Goal: Task Accomplishment & Management: Use online tool/utility

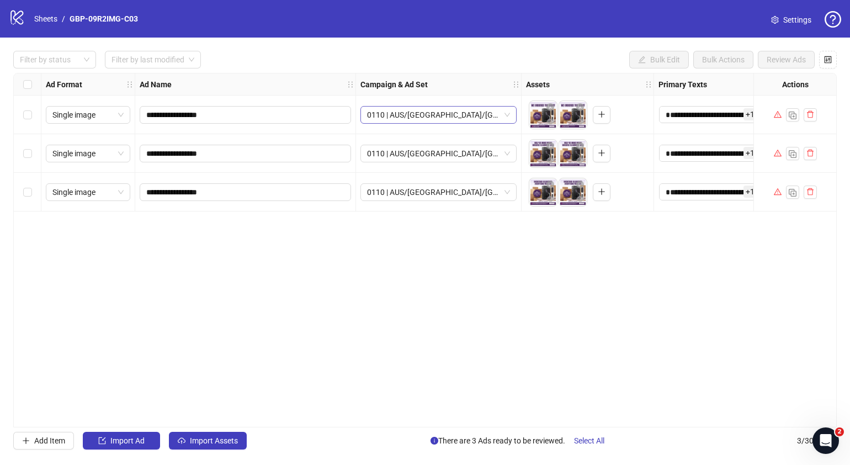
click at [392, 114] on span "0110 | AUS/[GEOGRAPHIC_DATA]/[GEOGRAPHIC_DATA]| GBP-09R2IMG-C03" at bounding box center [438, 115] width 143 height 17
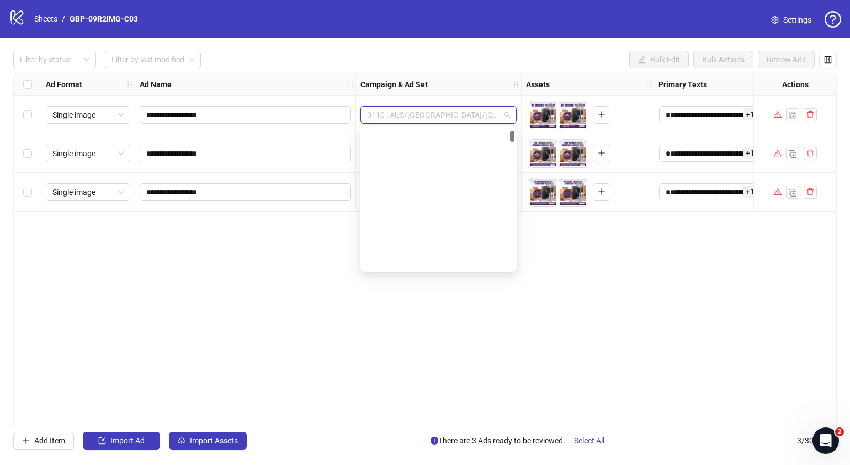
scroll to position [394, 0]
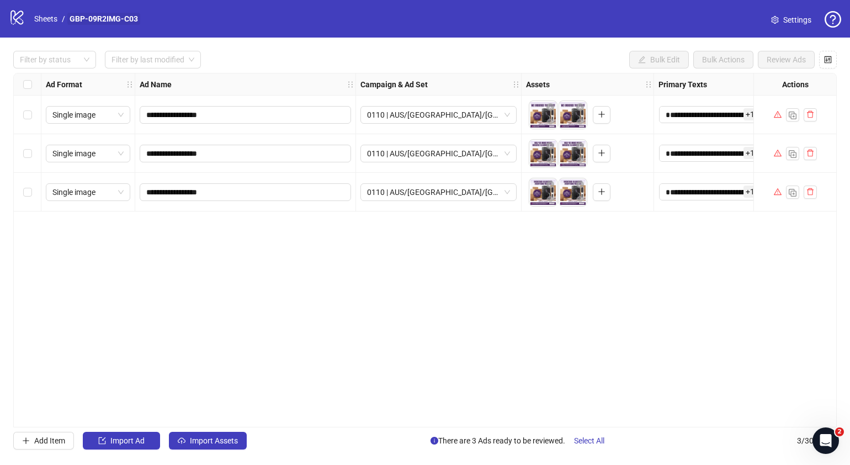
click at [131, 13] on link "GBP-09R2IMG-C03" at bounding box center [103, 19] width 73 height 12
drag, startPoint x: 211, startPoint y: 116, endPoint x: 123, endPoint y: 116, distance: 88.3
click at [123, 73] on div "**********" at bounding box center [637, 73] width 1247 height 0
click at [305, 305] on div "**********" at bounding box center [425, 250] width 824 height 354
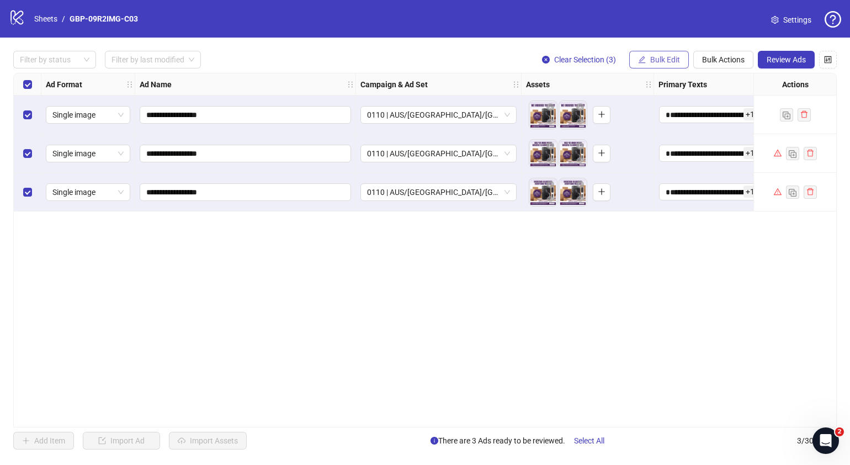
click at [667, 59] on span "Bulk Edit" at bounding box center [665, 59] width 30 height 9
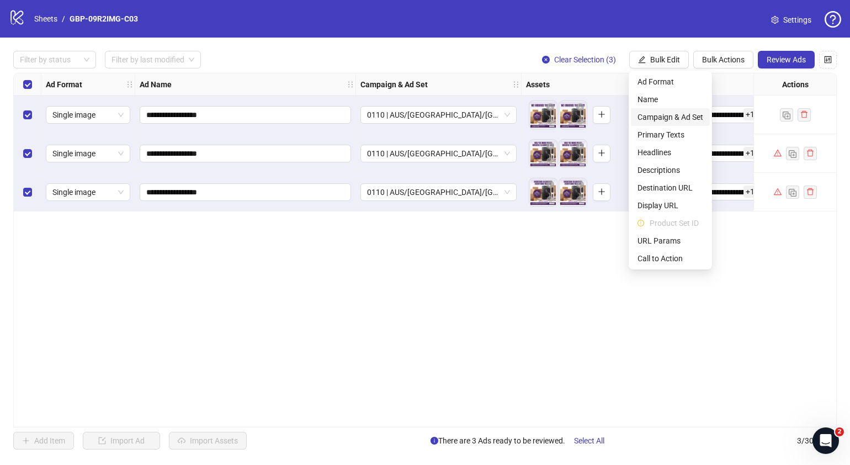
click at [678, 113] on span "Campaign & Ad Set" at bounding box center [671, 117] width 66 height 12
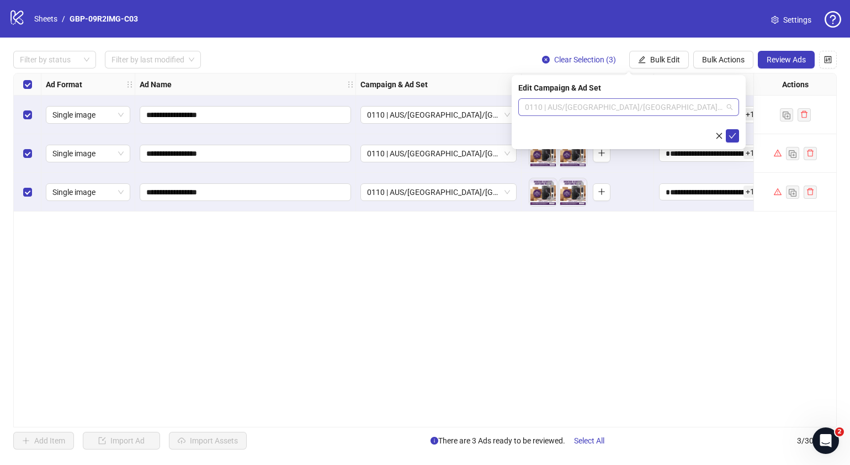
click at [730, 107] on span "0110 | AUS/[GEOGRAPHIC_DATA]/[GEOGRAPHIC_DATA]| GBP-09R2IMG-C03" at bounding box center [629, 107] width 208 height 17
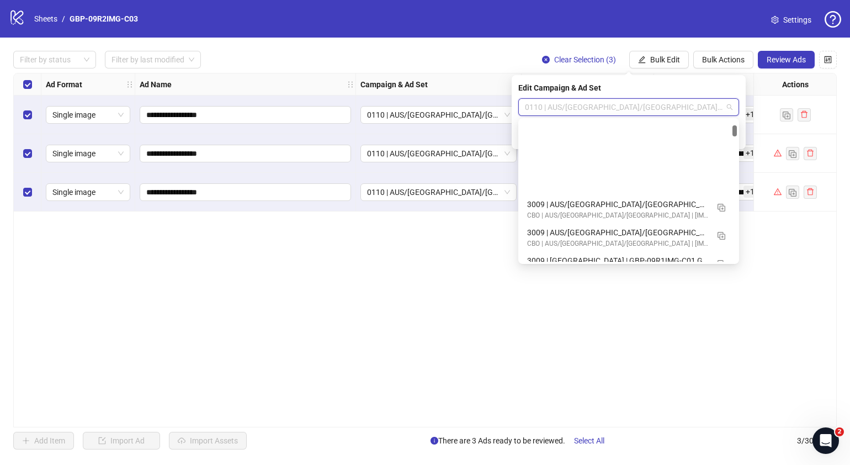
scroll to position [833, 0]
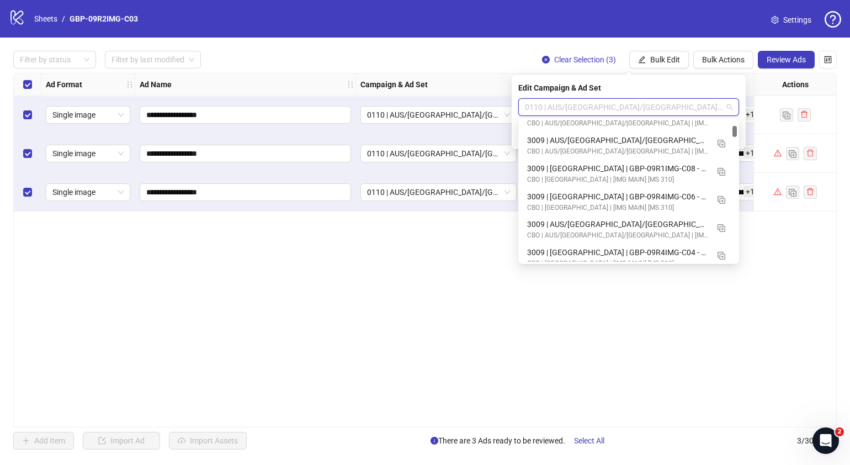
click at [735, 132] on div at bounding box center [734, 131] width 4 height 11
click at [721, 226] on img "button" at bounding box center [722, 228] width 8 height 8
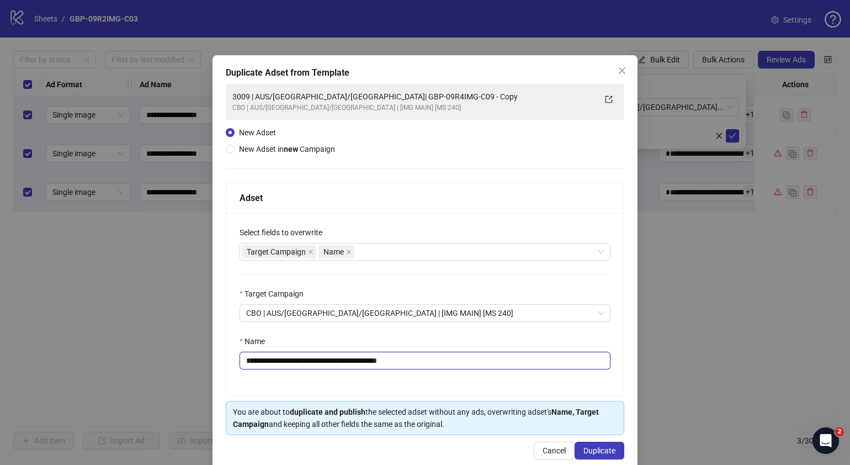
drag, startPoint x: 441, startPoint y: 362, endPoint x: 314, endPoint y: 364, distance: 127.5
click at [314, 364] on input "**********" at bounding box center [425, 361] width 371 height 18
paste input "text"
click at [491, 241] on div "Select fields to overwrite Target Campaign Name" at bounding box center [425, 243] width 371 height 34
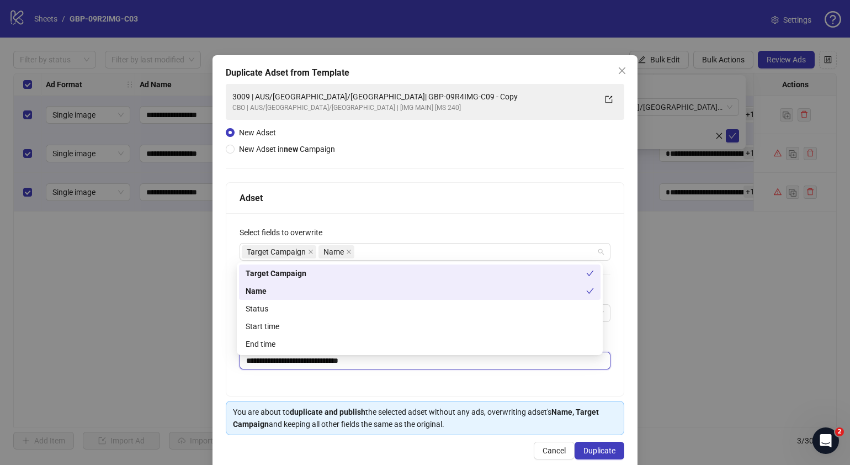
type input "**********"
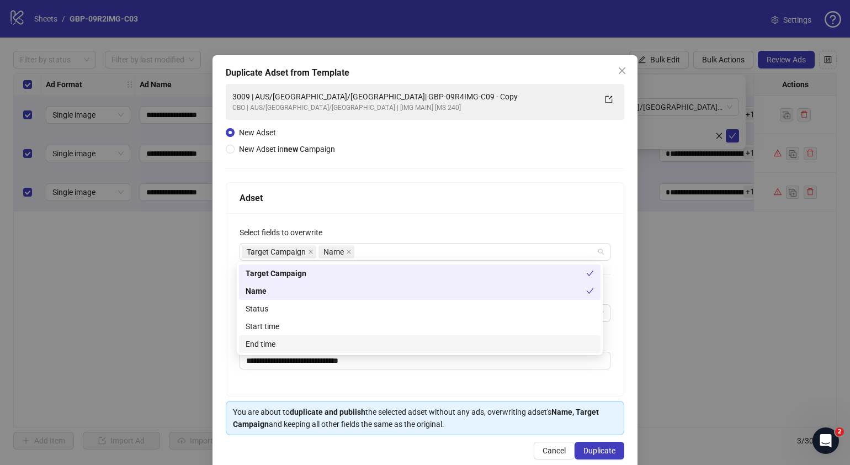
click at [706, 354] on div "**********" at bounding box center [425, 232] width 850 height 465
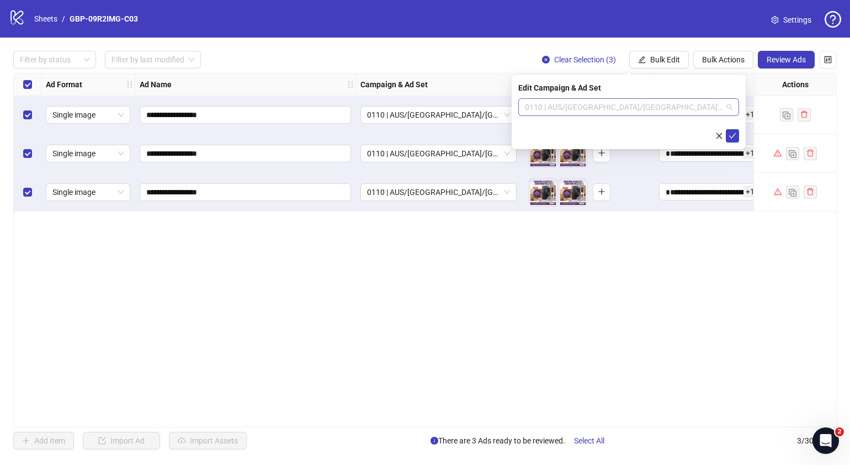
click at [731, 105] on span "0110 | AUS/[GEOGRAPHIC_DATA]/[GEOGRAPHIC_DATA]| GBP-09R2IMG-C03" at bounding box center [629, 107] width 208 height 17
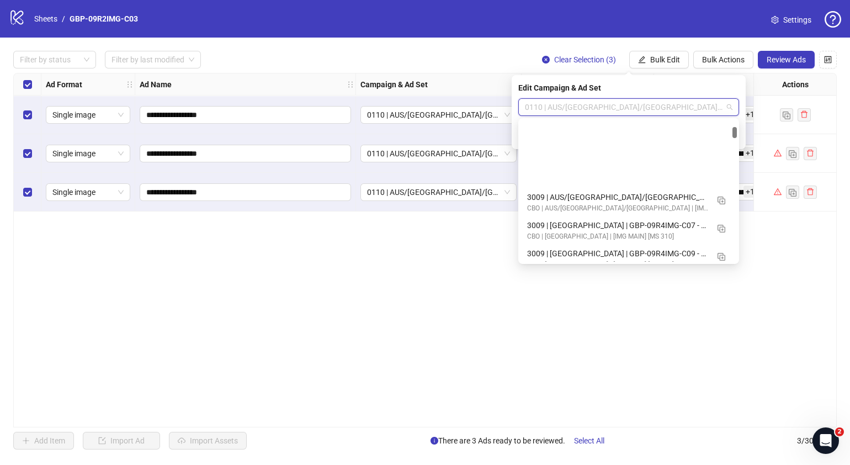
scroll to position [1034, 0]
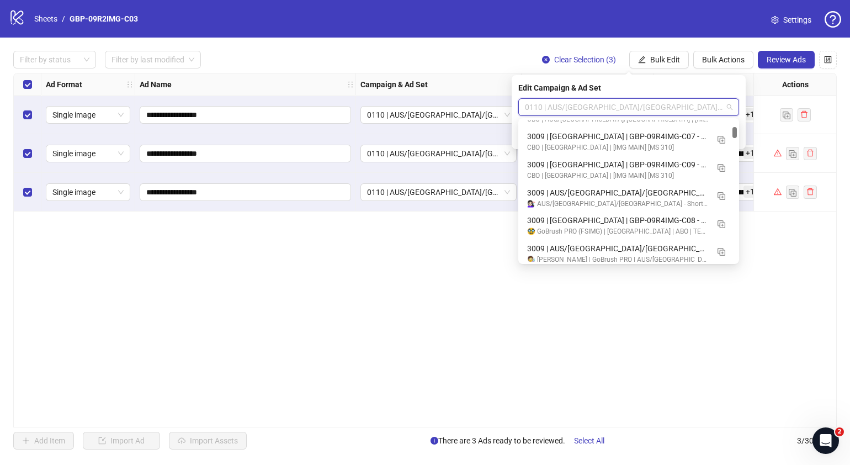
click at [735, 132] on div at bounding box center [734, 132] width 4 height 11
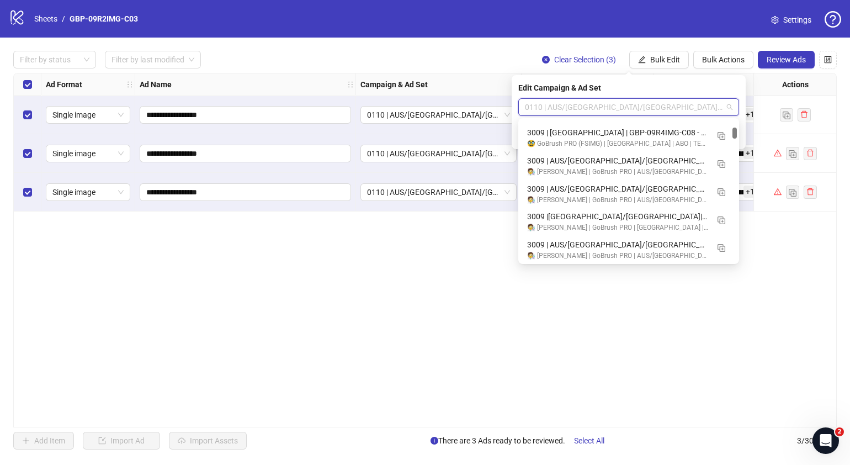
scroll to position [1037, 0]
click at [735, 132] on div at bounding box center [734, 132] width 4 height 11
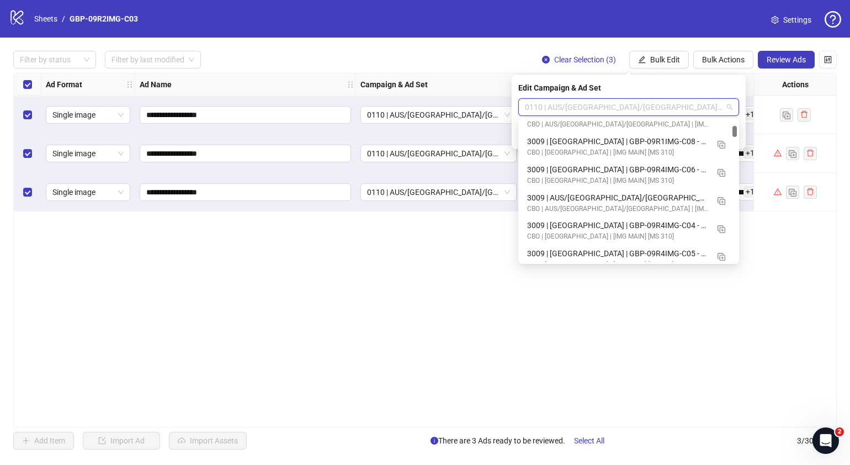
scroll to position [773, 0]
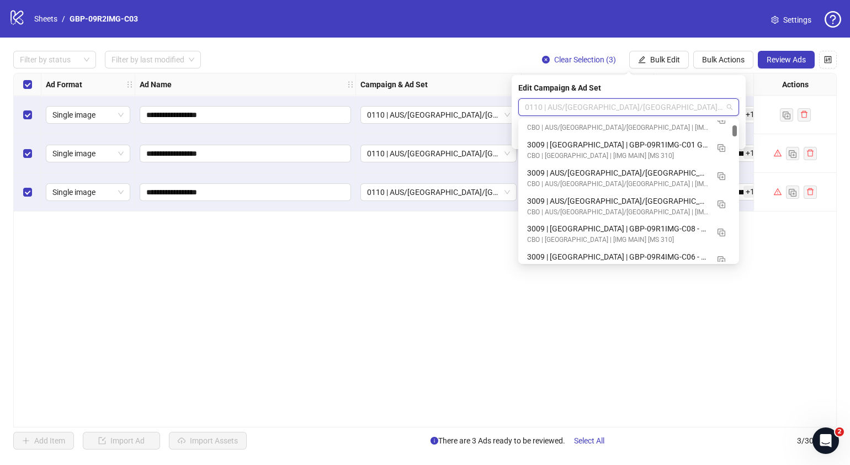
click at [736, 132] on div at bounding box center [734, 130] width 4 height 11
click at [723, 178] on img "button" at bounding box center [722, 176] width 8 height 8
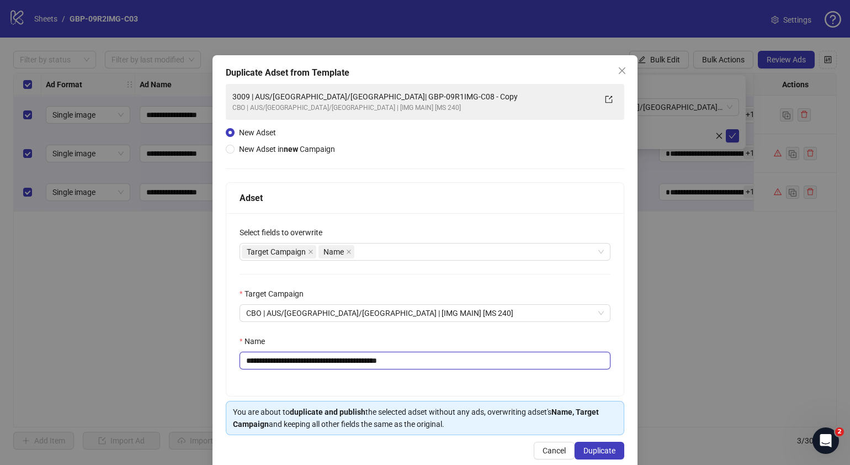
drag, startPoint x: 449, startPoint y: 362, endPoint x: 312, endPoint y: 366, distance: 137.0
click at [312, 366] on input "**********" at bounding box center [425, 361] width 371 height 18
paste input "text"
click at [262, 359] on input "**********" at bounding box center [425, 361] width 371 height 18
drag, startPoint x: 261, startPoint y: 359, endPoint x: 201, endPoint y: 359, distance: 59.6
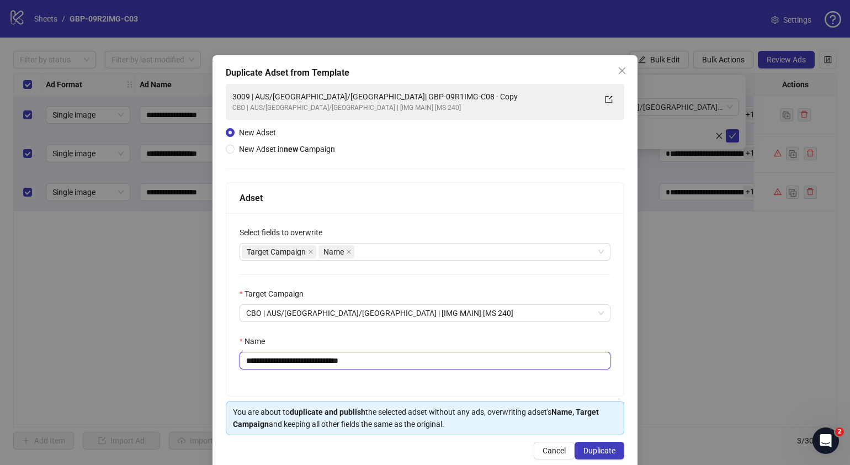
click at [203, 360] on div "**********" at bounding box center [425, 232] width 850 height 465
type input "**********"
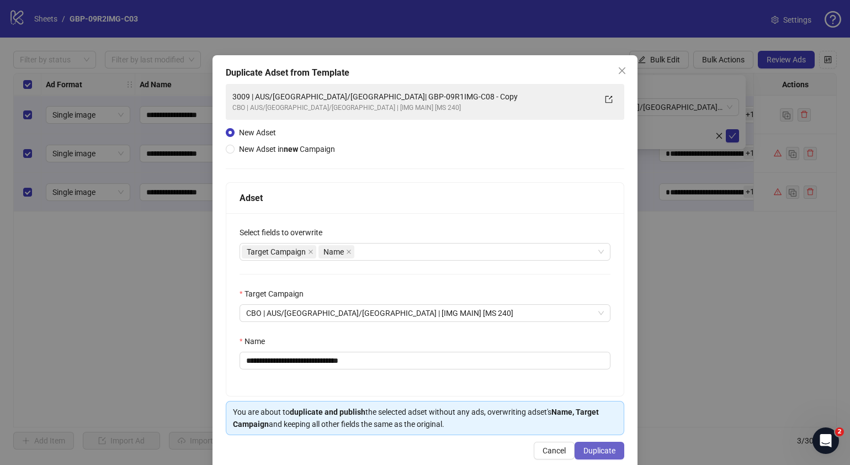
click at [596, 453] on span "Duplicate" at bounding box center [599, 450] width 32 height 9
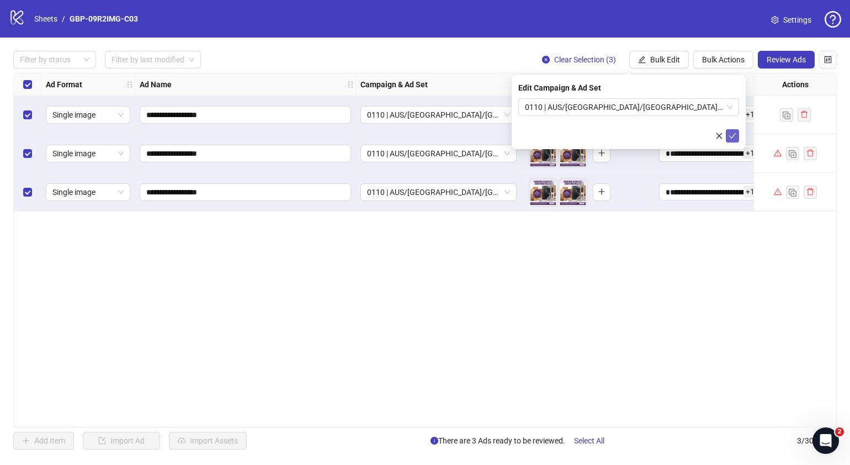
click at [733, 135] on icon "check" at bounding box center [733, 136] width 8 height 8
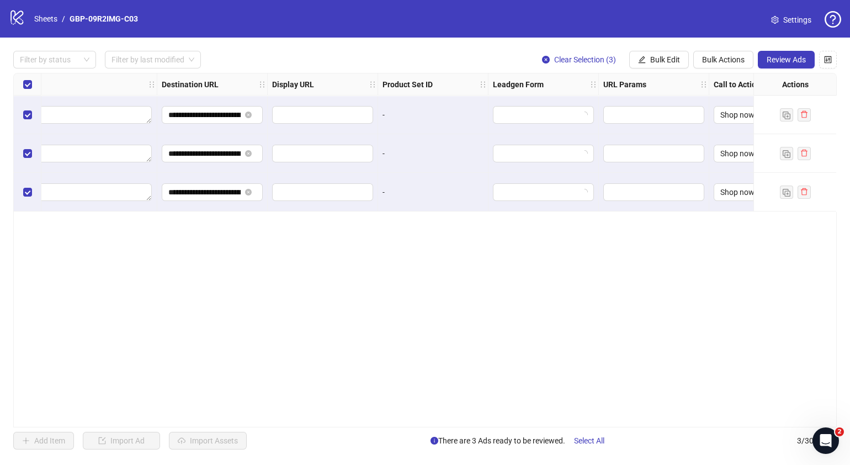
scroll to position [0, 982]
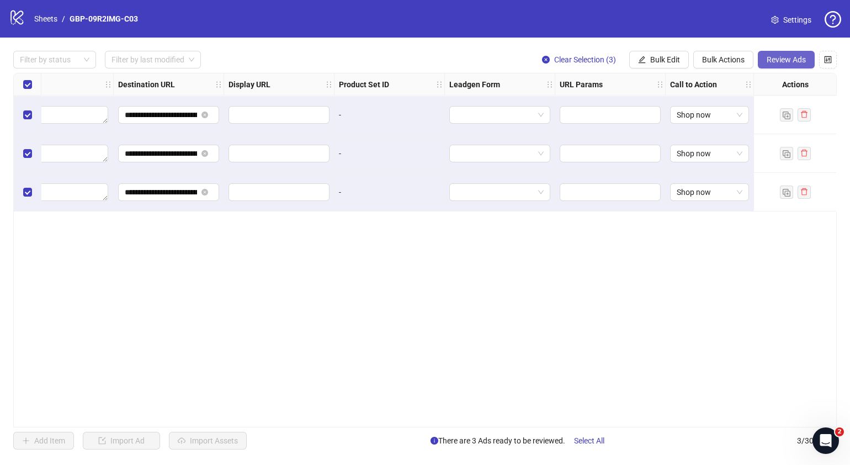
click at [793, 62] on span "Review Ads" at bounding box center [786, 59] width 39 height 9
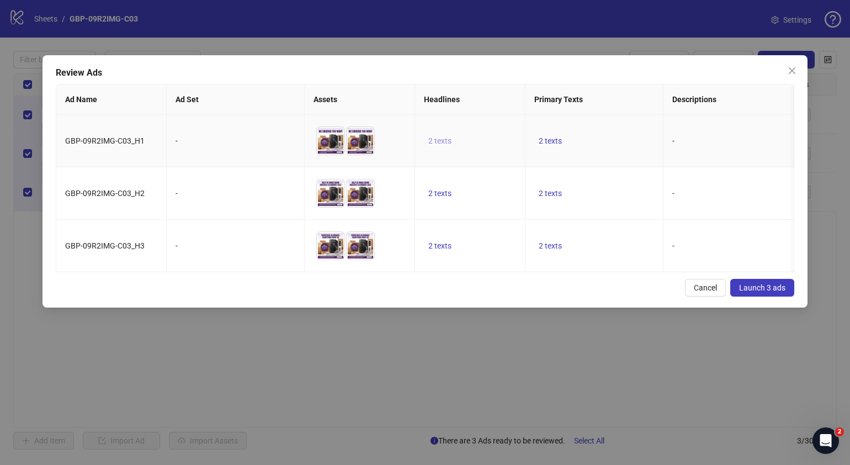
click at [433, 147] on button "2 texts" at bounding box center [440, 140] width 32 height 13
click at [615, 137] on span "button" at bounding box center [612, 133] width 8 height 9
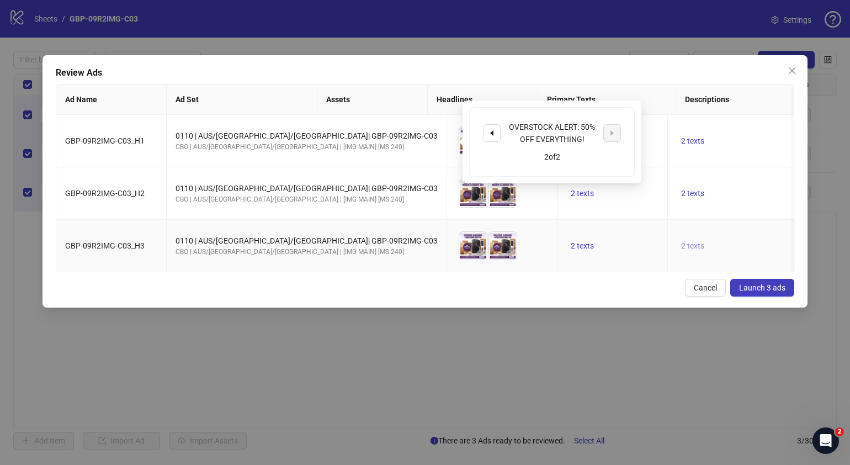
click at [677, 248] on button "2 texts" at bounding box center [693, 245] width 32 height 13
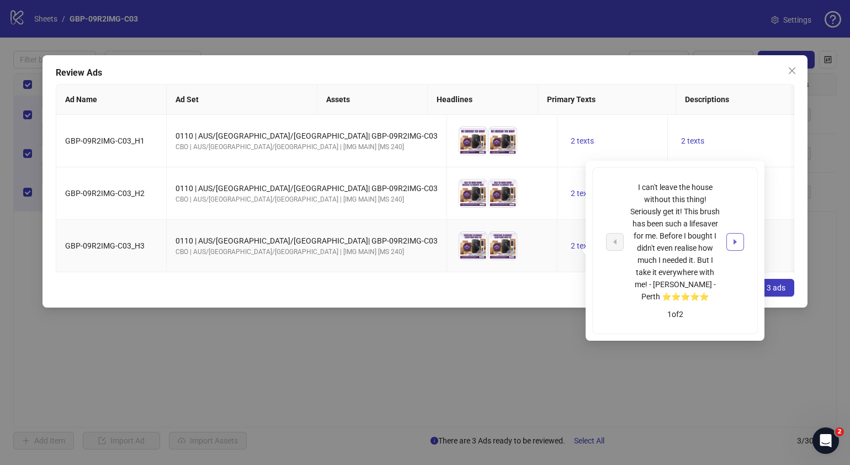
click at [731, 236] on button "button" at bounding box center [735, 242] width 18 height 18
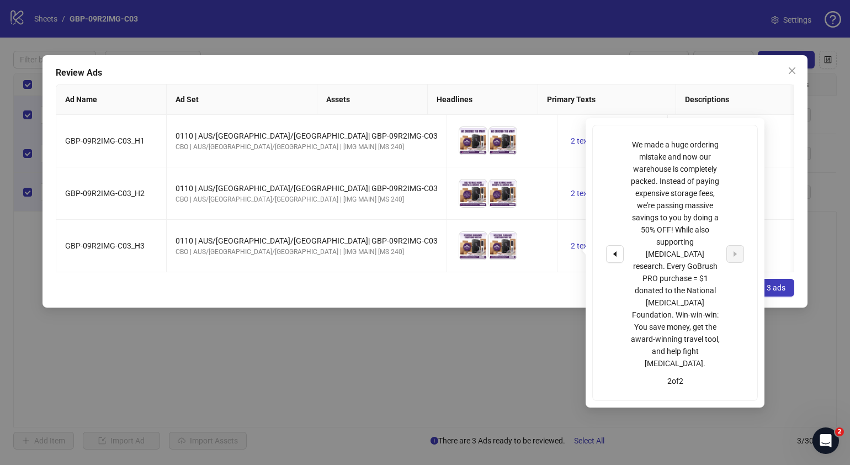
drag, startPoint x: 514, startPoint y: 315, endPoint x: 473, endPoint y: 309, distance: 41.3
click at [514, 307] on div "Review Ads Ad Name Ad Set Assets Headlines Primary Texts Descriptions Destinati…" at bounding box center [425, 181] width 765 height 252
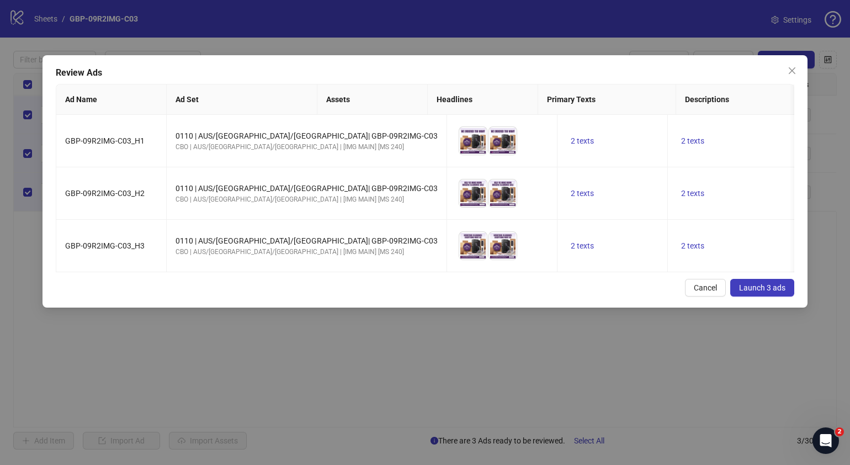
click at [295, 289] on div "Review Ads Ad Name Ad Set Assets Headlines Primary Texts Descriptions Destinati…" at bounding box center [425, 181] width 765 height 252
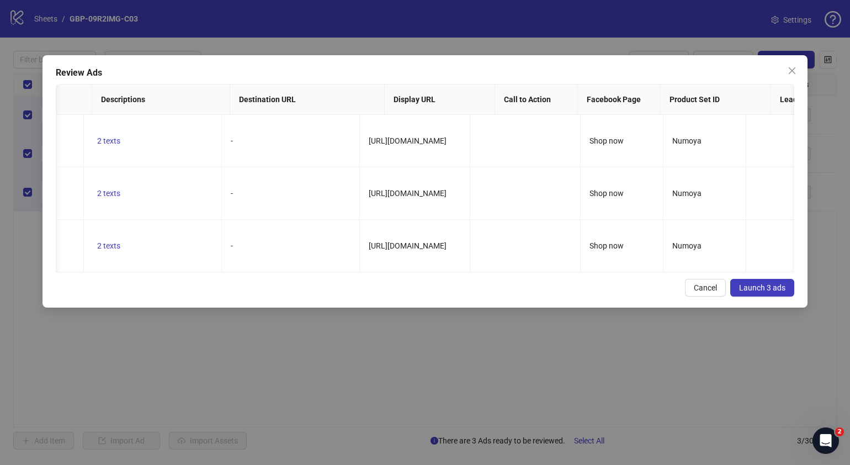
scroll to position [0, 301]
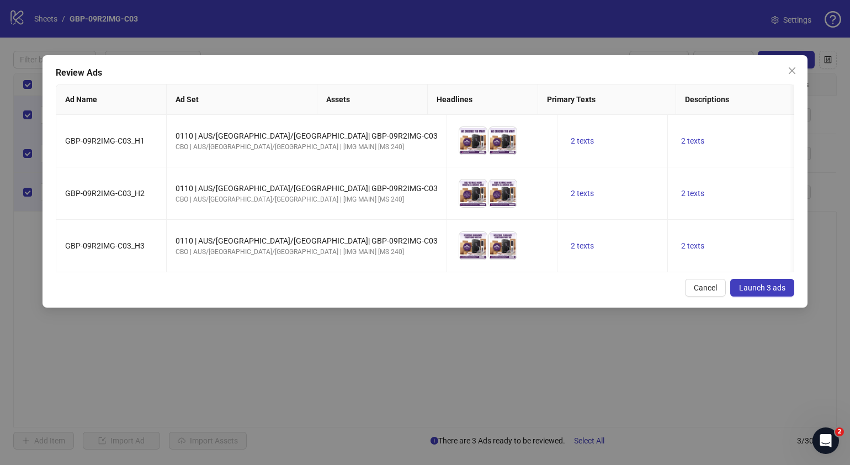
click at [756, 292] on span "Launch 3 ads" at bounding box center [762, 287] width 46 height 9
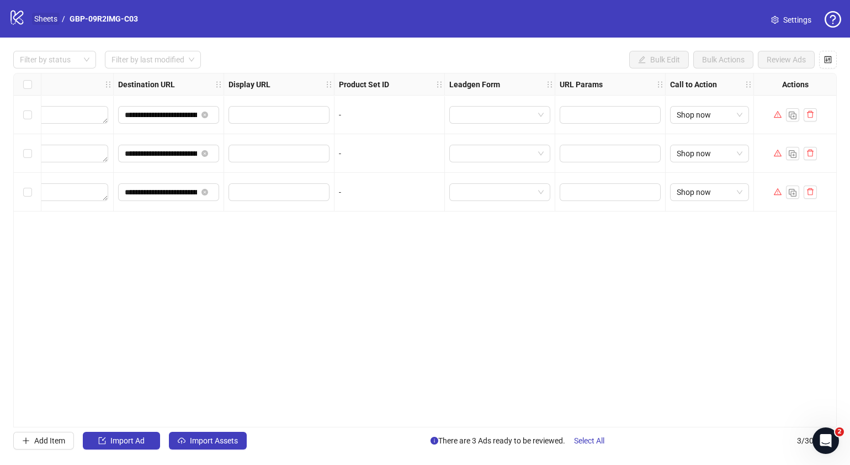
click at [50, 18] on link "Sheets" at bounding box center [46, 19] width 28 height 12
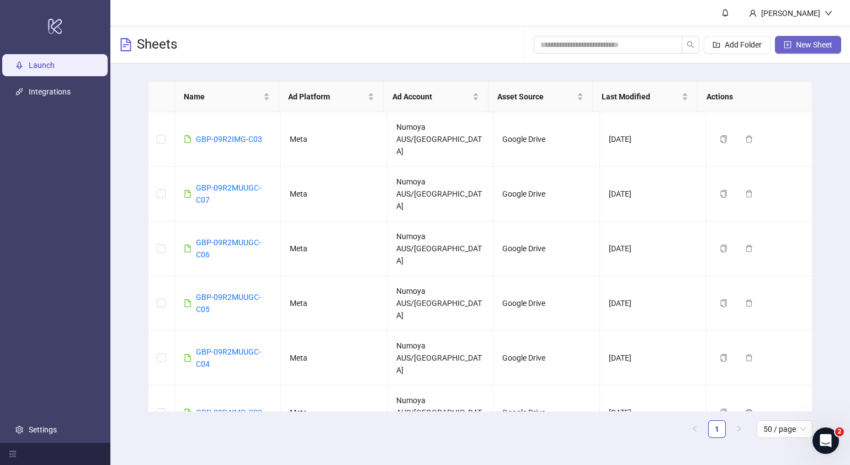
click at [789, 47] on icon "plus-square" at bounding box center [788, 45] width 8 height 8
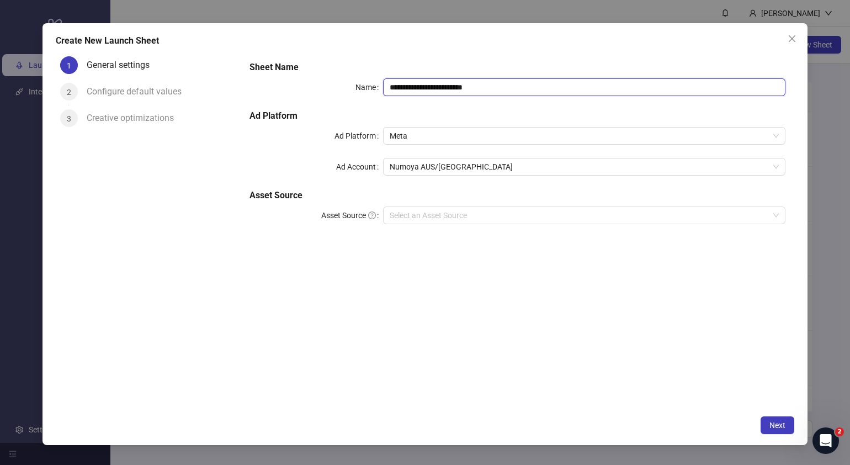
drag, startPoint x: 549, startPoint y: 86, endPoint x: 249, endPoint y: 105, distance: 300.9
click at [253, 104] on div "**********" at bounding box center [517, 148] width 545 height 185
paste input "text"
type input "**********"
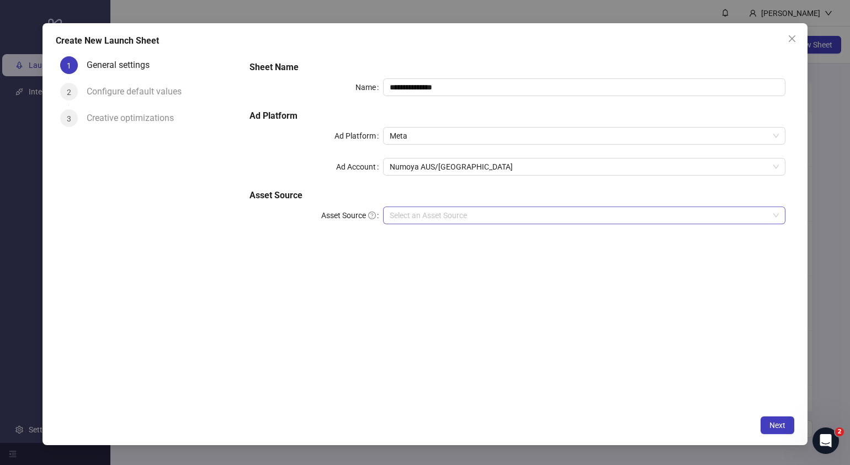
click at [467, 211] on input "Asset Source" at bounding box center [579, 215] width 379 height 17
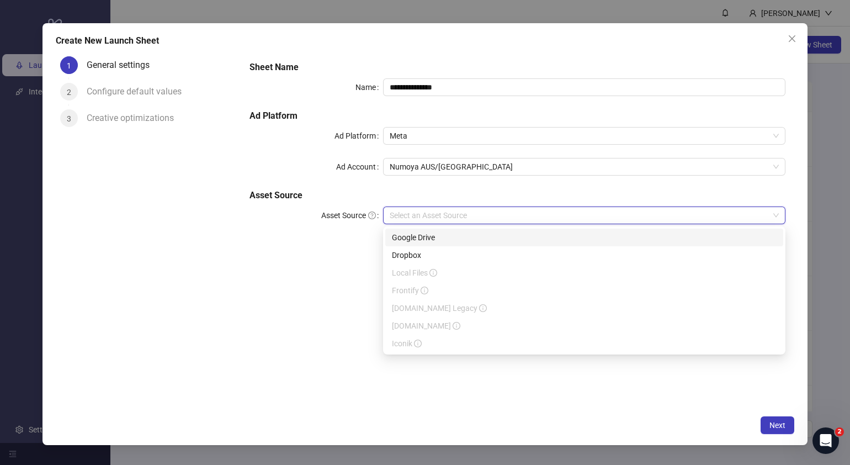
click at [465, 241] on div "Google Drive" at bounding box center [584, 237] width 385 height 12
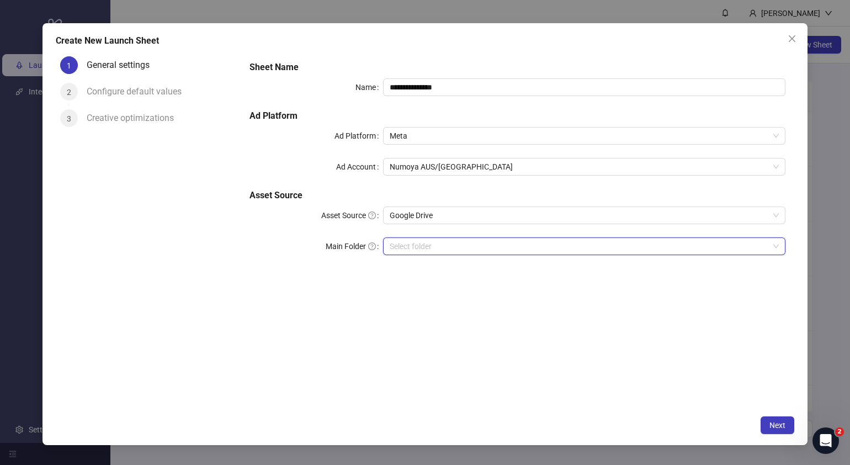
click at [434, 250] on input "Main Folder" at bounding box center [579, 246] width 379 height 17
click at [408, 250] on input "Main Folder" at bounding box center [579, 246] width 379 height 17
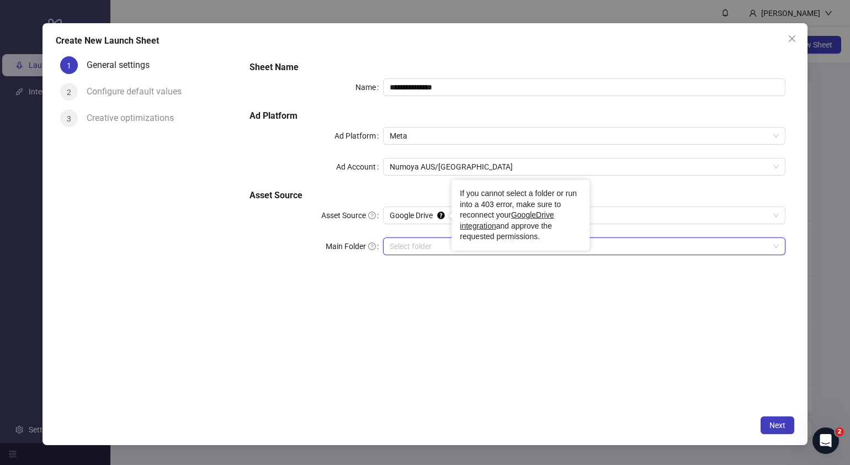
click at [408, 247] on input "Main Folder" at bounding box center [579, 246] width 379 height 17
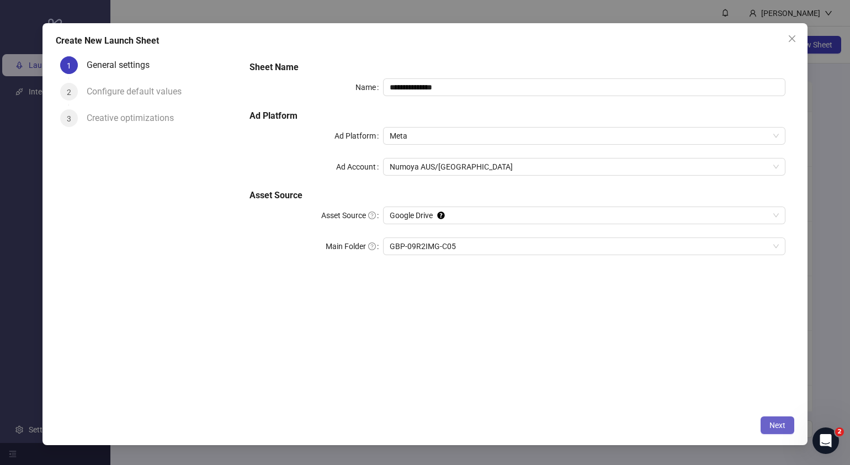
click at [778, 422] on span "Next" at bounding box center [777, 425] width 16 height 9
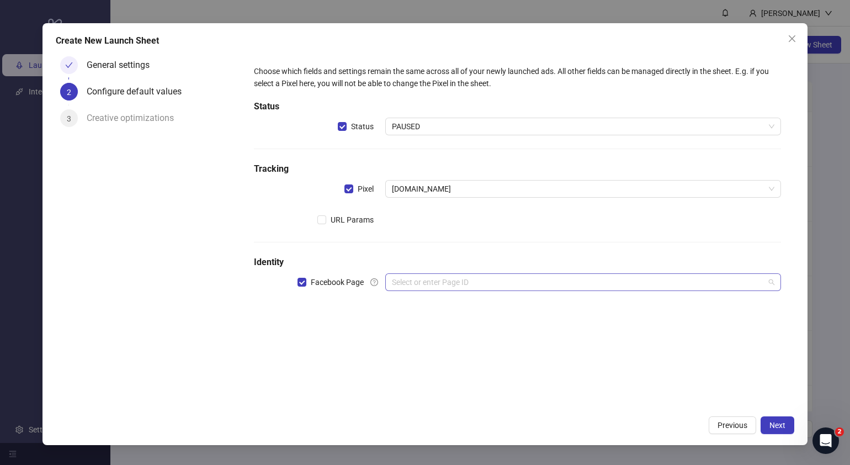
click at [475, 281] on input "search" at bounding box center [578, 282] width 373 height 17
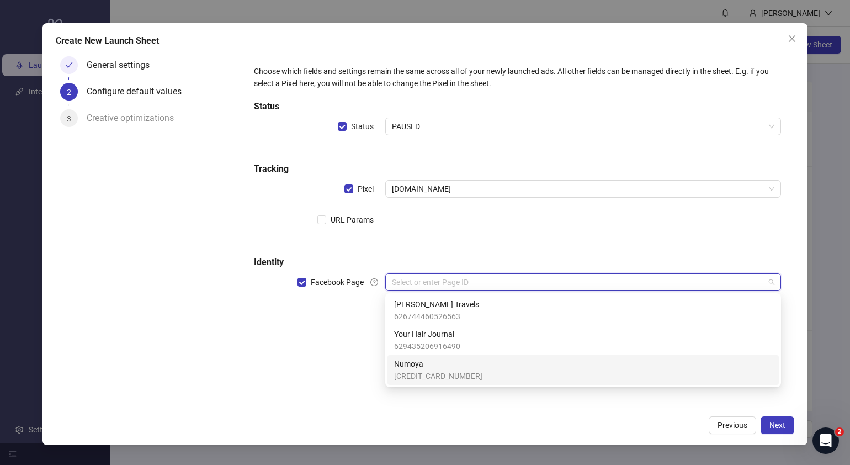
click at [432, 367] on span "Numoya" at bounding box center [438, 364] width 88 height 12
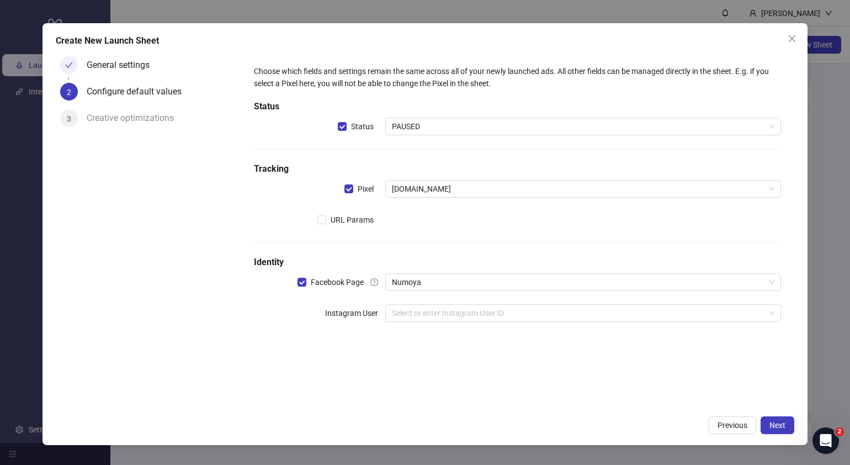
click at [457, 301] on div "Choose which fields and settings remain the same across all of your newly launc…" at bounding box center [517, 200] width 536 height 279
click at [457, 318] on input "search" at bounding box center [578, 313] width 373 height 17
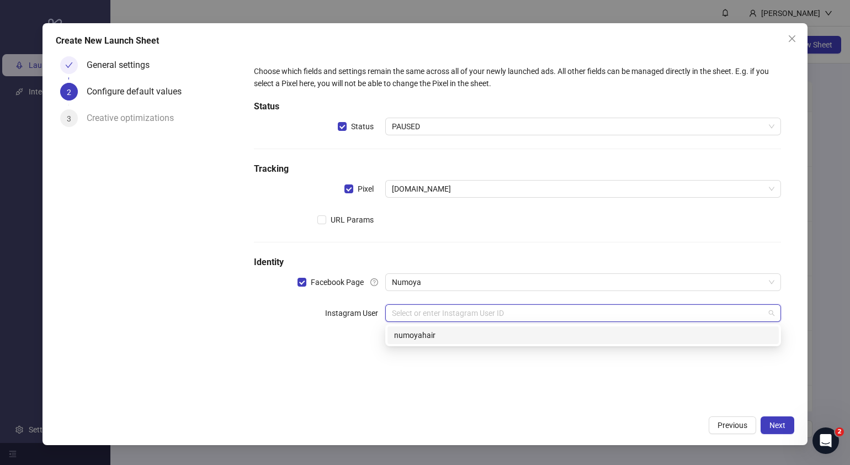
click at [448, 332] on div "numoyahair" at bounding box center [583, 335] width 378 height 12
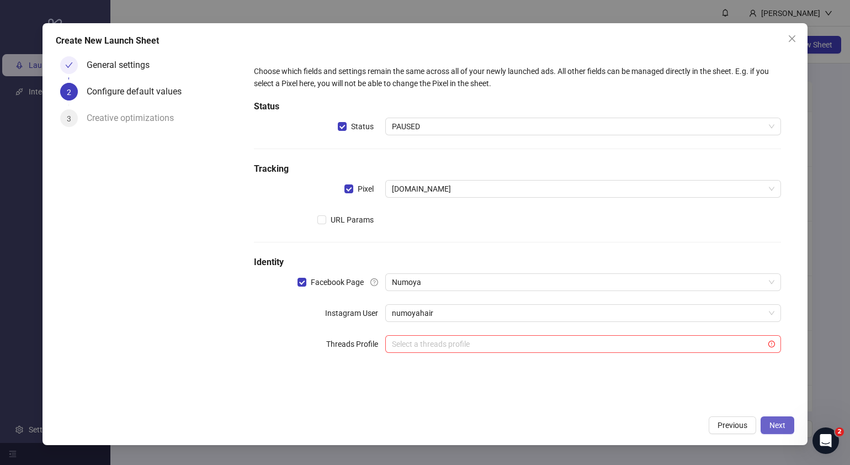
click at [785, 422] on button "Next" at bounding box center [778, 425] width 34 height 18
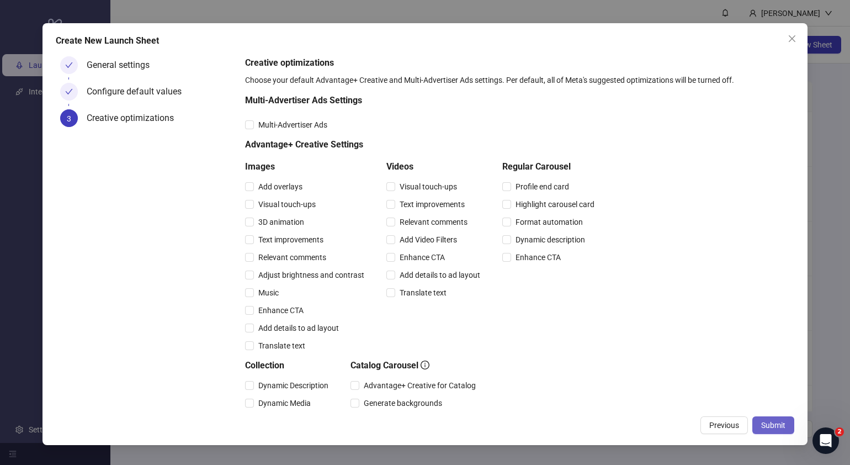
click at [769, 422] on span "Submit" at bounding box center [773, 425] width 24 height 9
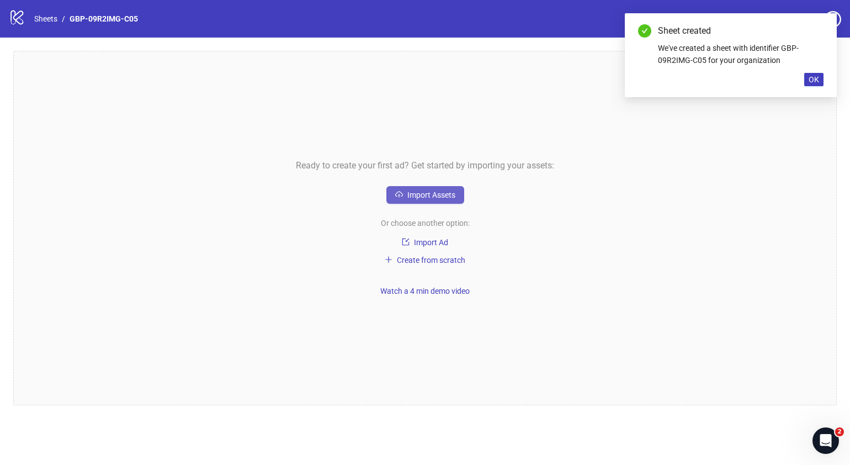
click at [401, 190] on icon "cloud-upload" at bounding box center [399, 194] width 8 height 8
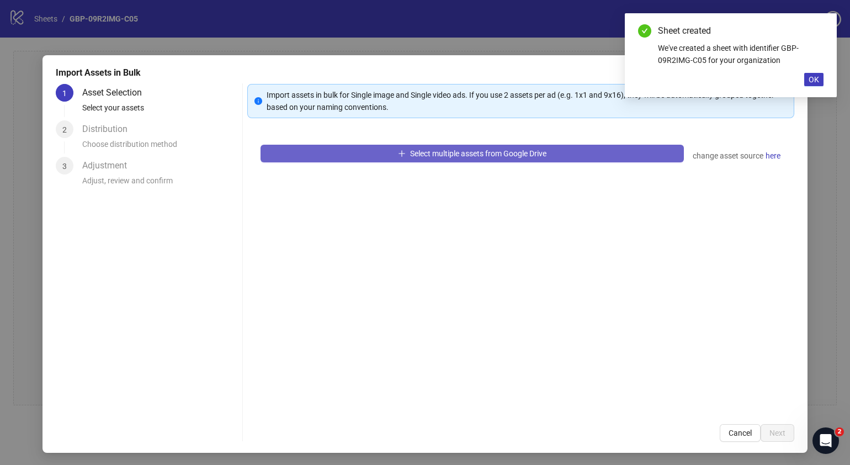
click at [452, 145] on button "Select multiple assets from Google Drive" at bounding box center [472, 154] width 423 height 18
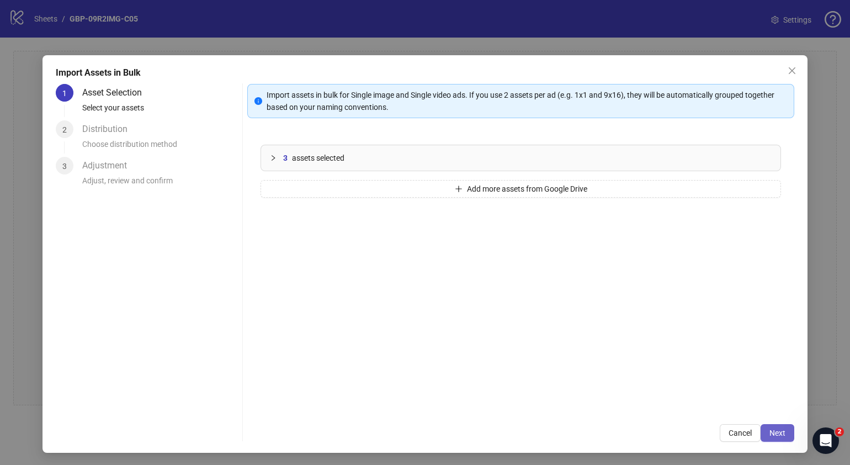
click at [769, 436] on span "Next" at bounding box center [777, 432] width 16 height 9
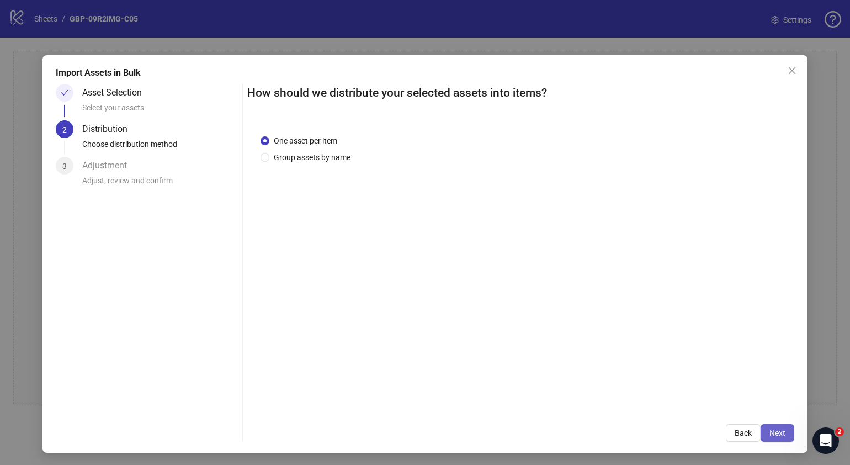
click at [769, 435] on span "Next" at bounding box center [777, 432] width 16 height 9
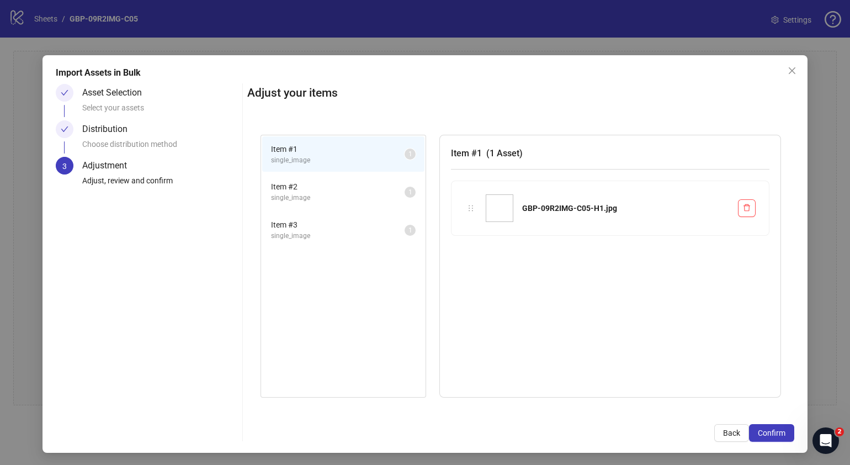
click at [767, 435] on span "Confirm" at bounding box center [772, 432] width 28 height 9
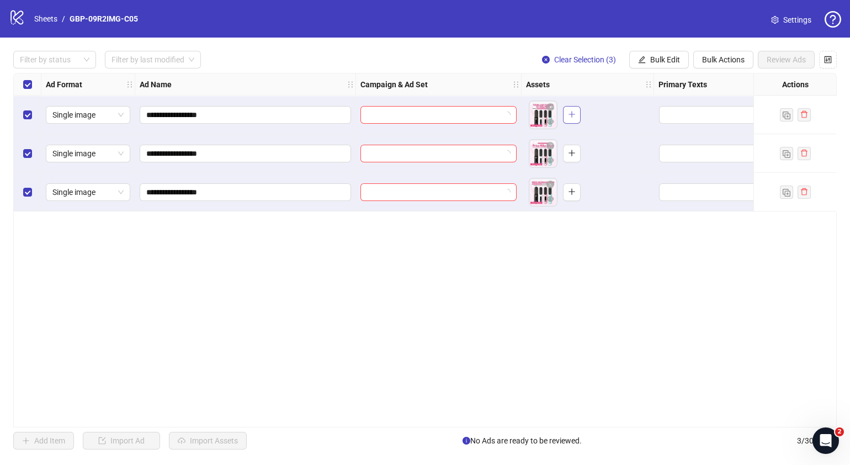
click at [571, 116] on icon "plus" at bounding box center [572, 114] width 8 height 8
click at [569, 155] on icon "plus" at bounding box center [572, 153] width 8 height 8
click at [569, 194] on icon "plus" at bounding box center [572, 192] width 8 height 8
click at [657, 56] on span "Bulk Edit" at bounding box center [665, 59] width 30 height 9
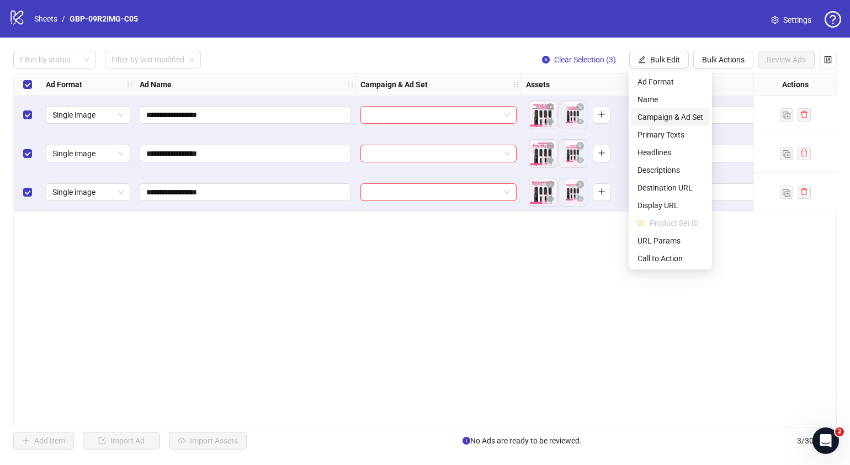
click at [657, 116] on span "Campaign & Ad Set" at bounding box center [671, 117] width 66 height 12
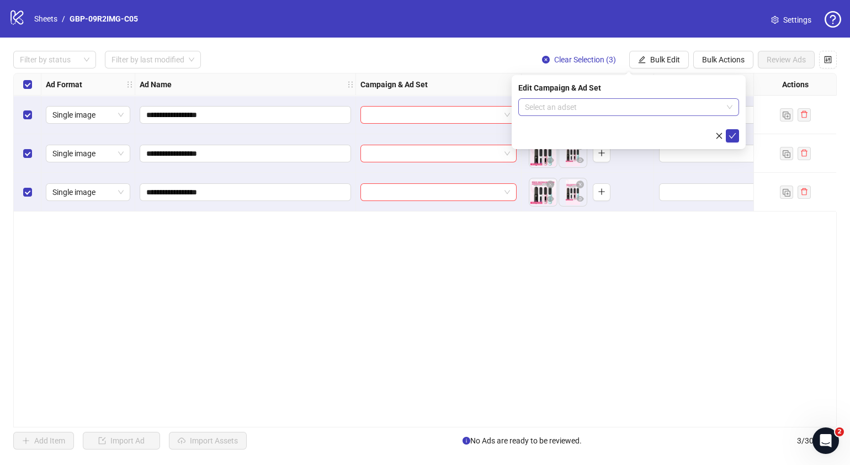
click at [731, 108] on span at bounding box center [629, 107] width 208 height 17
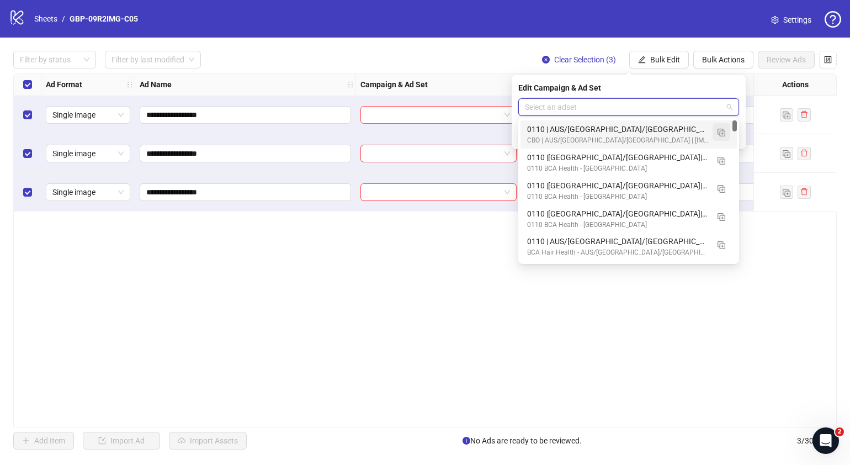
click at [720, 130] on img "button" at bounding box center [722, 133] width 8 height 8
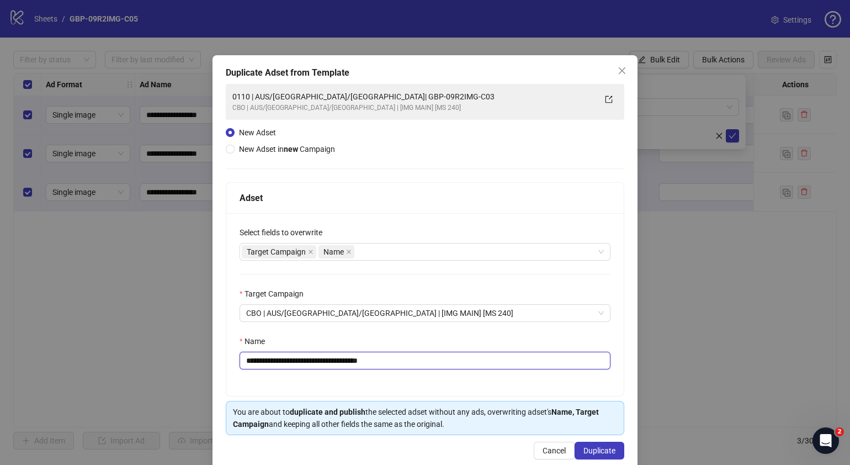
drag, startPoint x: 413, startPoint y: 362, endPoint x: 312, endPoint y: 362, distance: 101.0
click at [312, 362] on input "**********" at bounding box center [425, 361] width 371 height 18
paste input "text"
type input "**********"
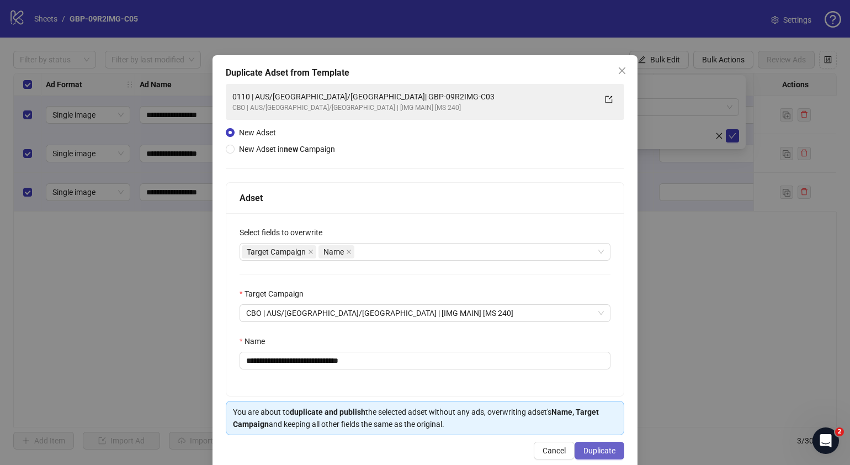
click at [594, 450] on span "Duplicate" at bounding box center [599, 450] width 32 height 9
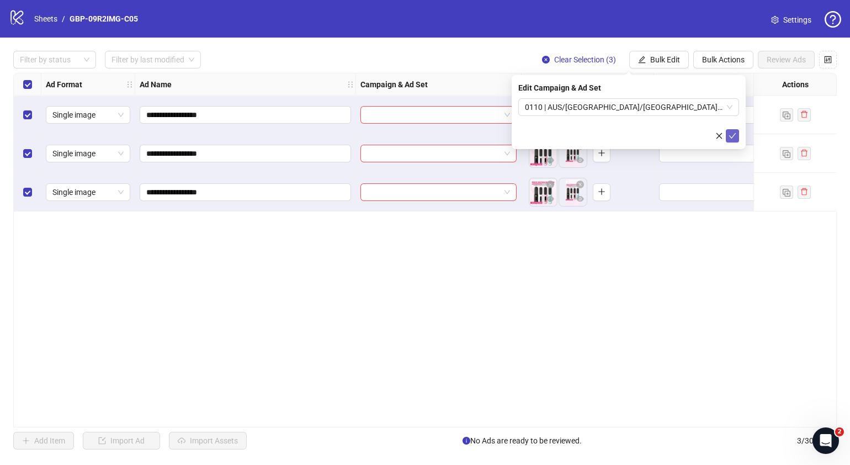
click at [730, 139] on icon "check" at bounding box center [733, 136] width 8 height 8
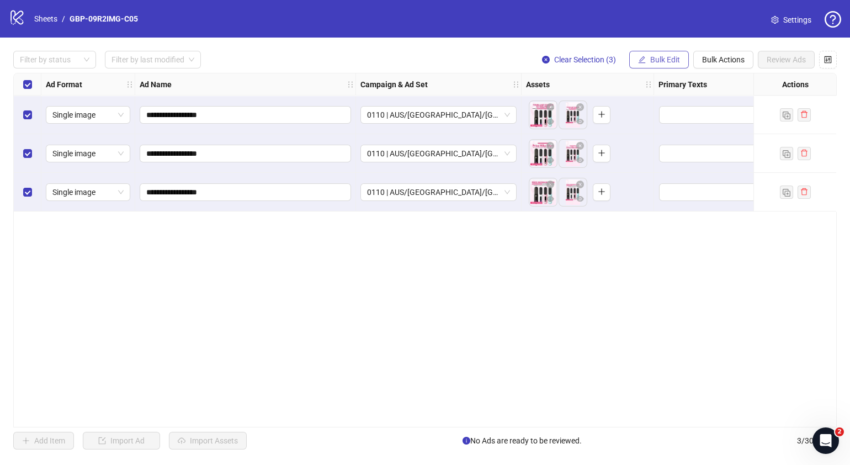
click at [656, 59] on span "Bulk Edit" at bounding box center [665, 59] width 30 height 9
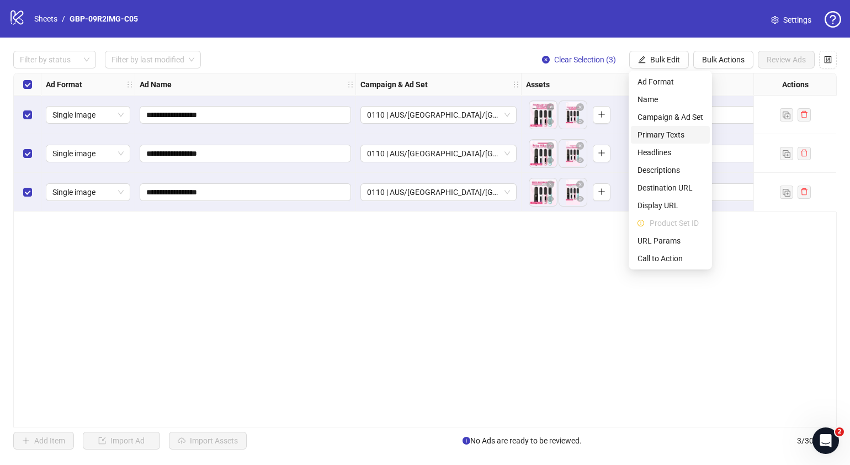
click at [682, 132] on span "Primary Texts" at bounding box center [671, 135] width 66 height 12
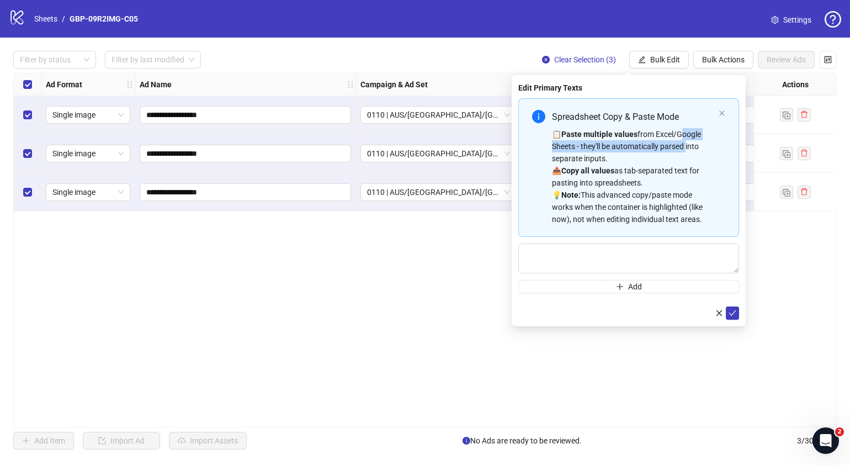
click at [682, 149] on div "📋 Paste multiple values from Excel/Google Sheets - they'll be automatically par…" at bounding box center [633, 176] width 162 height 97
click at [722, 111] on icon "close" at bounding box center [722, 113] width 7 height 7
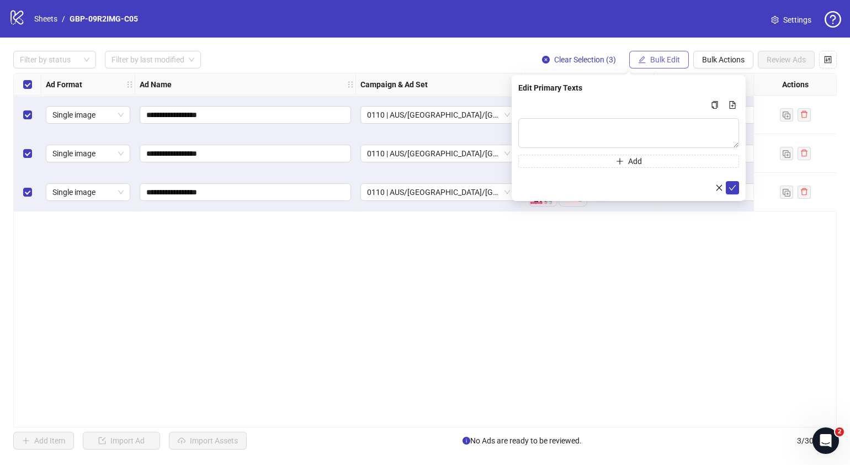
click at [671, 61] on span "Bulk Edit" at bounding box center [665, 59] width 30 height 9
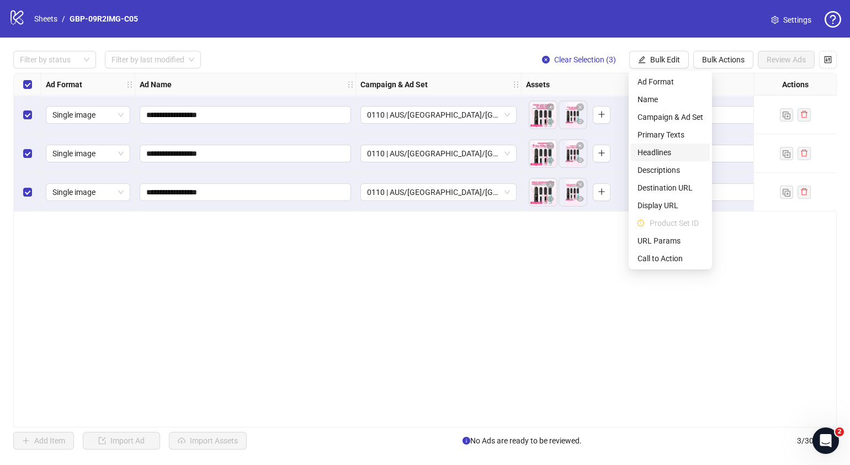
click at [676, 157] on span "Headlines" at bounding box center [671, 152] width 66 height 12
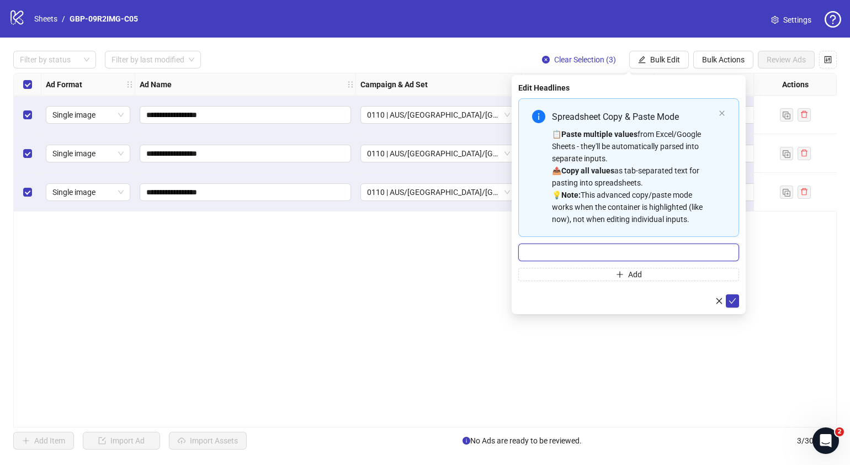
click at [668, 248] on input "Multi-input container - paste or copy values" at bounding box center [628, 252] width 221 height 18
paste input "*******"
type input "*******"
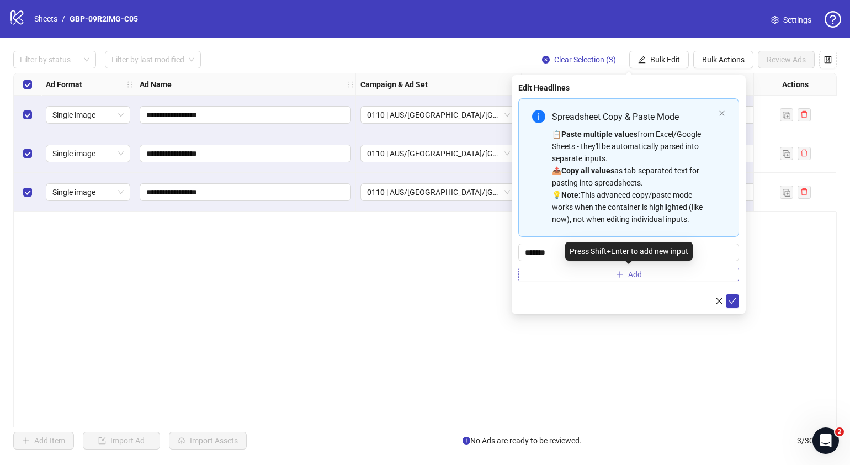
click at [598, 273] on button "Add" at bounding box center [628, 274] width 221 height 13
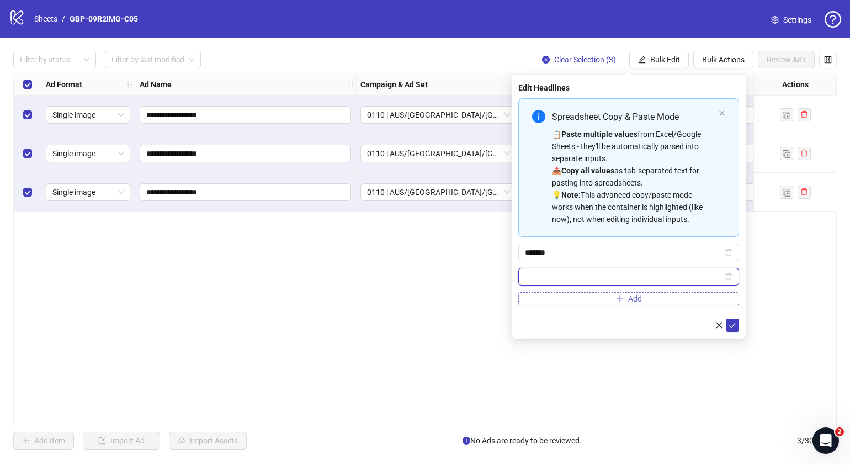
paste input "**********"
type input "**********"
drag, startPoint x: 652, startPoint y: 301, endPoint x: 657, endPoint y: 310, distance: 9.7
click at [656, 309] on form "**********" at bounding box center [628, 214] width 221 height 233
drag, startPoint x: 657, startPoint y: 310, endPoint x: 732, endPoint y: 328, distance: 77.4
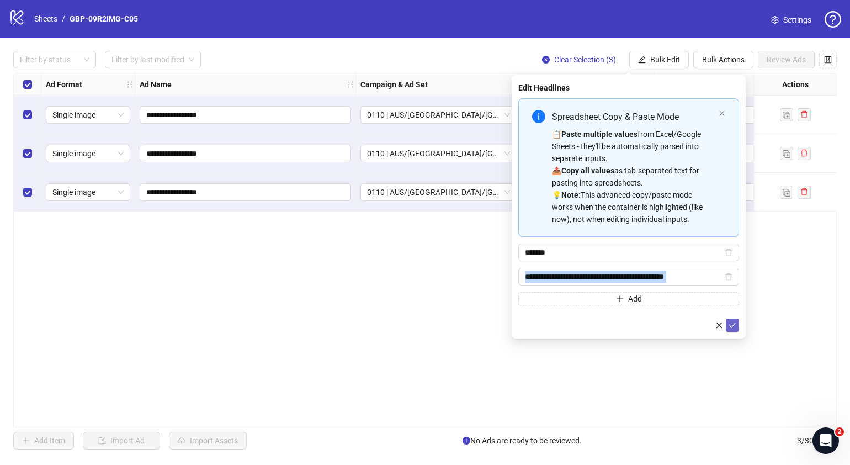
click at [732, 328] on span "submit" at bounding box center [733, 325] width 8 height 9
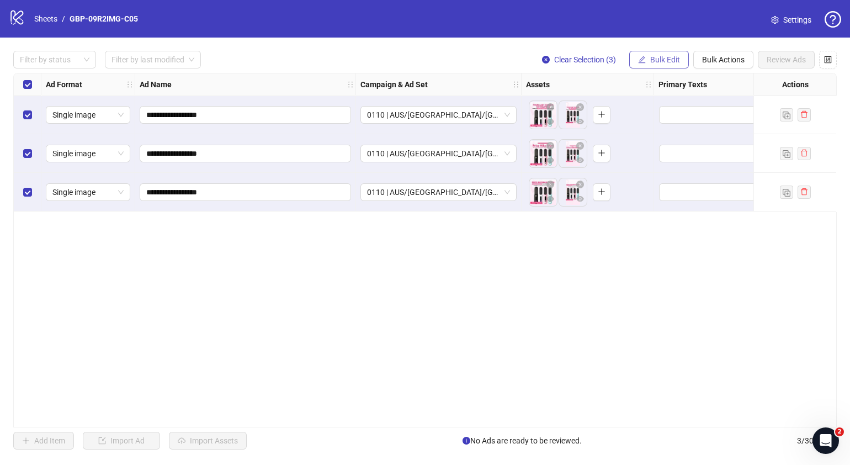
click at [666, 64] on button "Bulk Edit" at bounding box center [659, 60] width 60 height 18
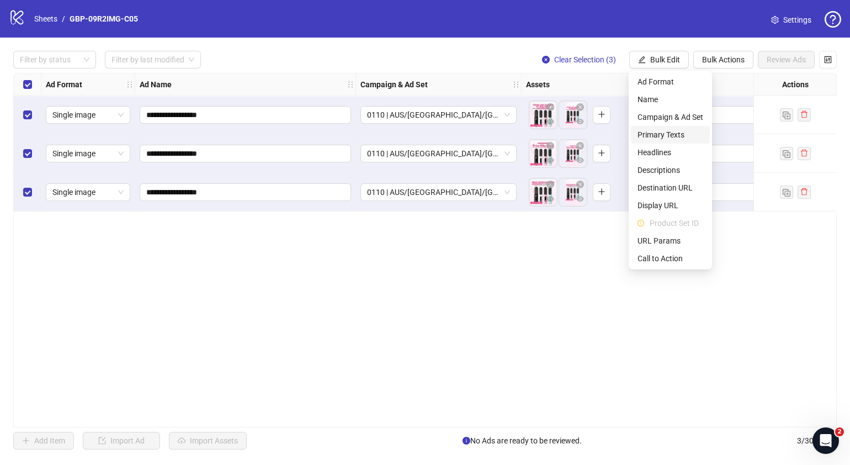
click at [671, 134] on span "Primary Texts" at bounding box center [671, 135] width 66 height 12
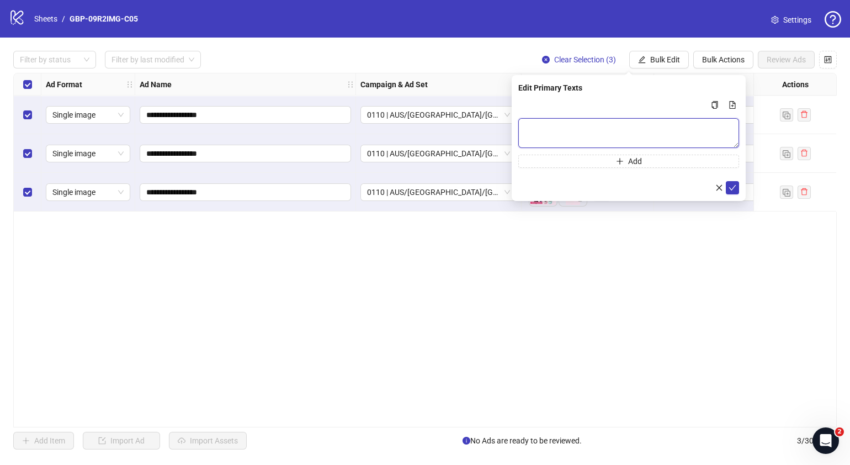
click at [674, 132] on textarea "Multi-text input container - paste or copy values" at bounding box center [628, 133] width 221 height 30
paste textarea "**********"
type textarea "**********"
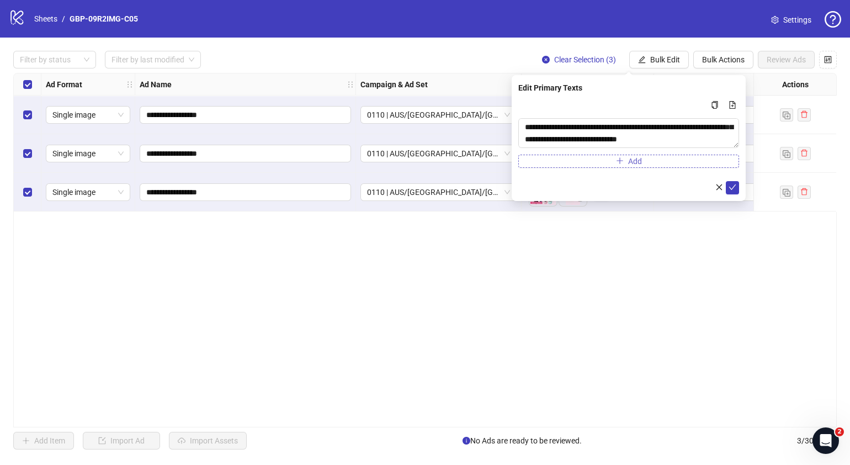
click at [657, 166] on button "Add" at bounding box center [628, 161] width 221 height 13
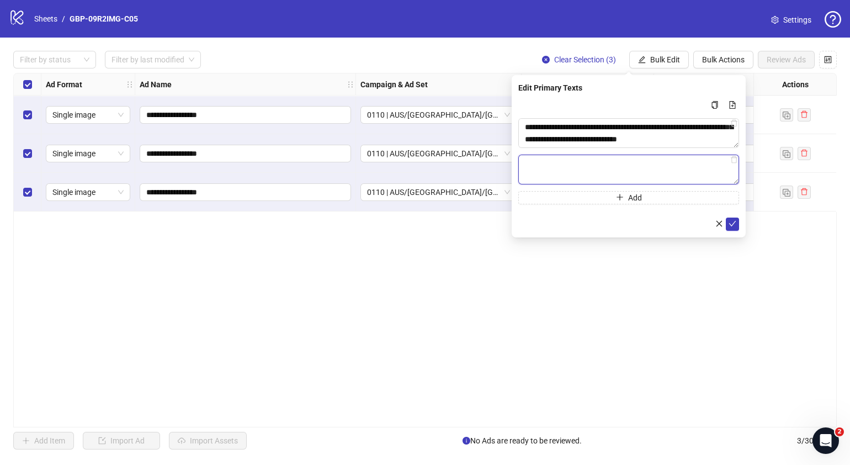
paste textarea "**********"
type textarea "**********"
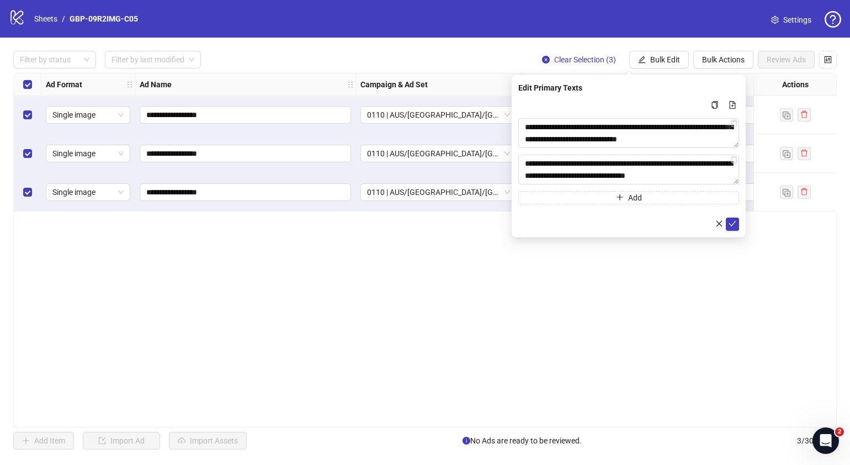
scroll to position [215, 0]
drag, startPoint x: 693, startPoint y: 220, endPoint x: 698, endPoint y: 235, distance: 15.4
click at [698, 235] on div "**********" at bounding box center [629, 156] width 234 height 162
click at [732, 227] on span "submit" at bounding box center [733, 223] width 8 height 9
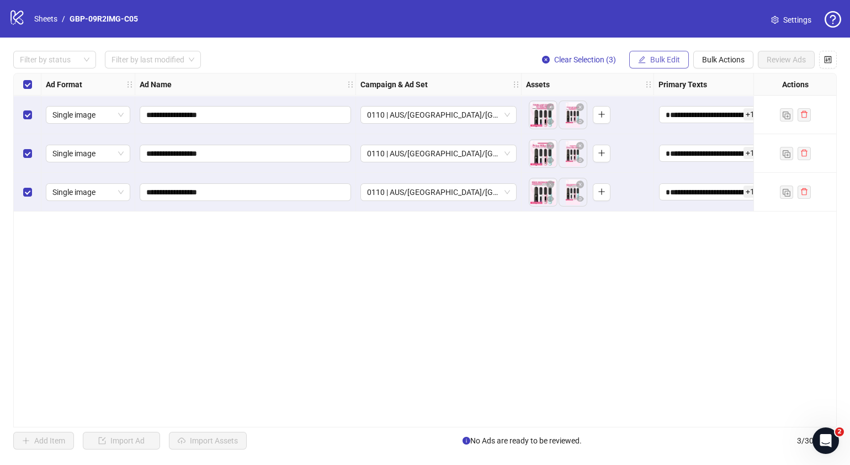
click at [658, 59] on span "Bulk Edit" at bounding box center [665, 59] width 30 height 9
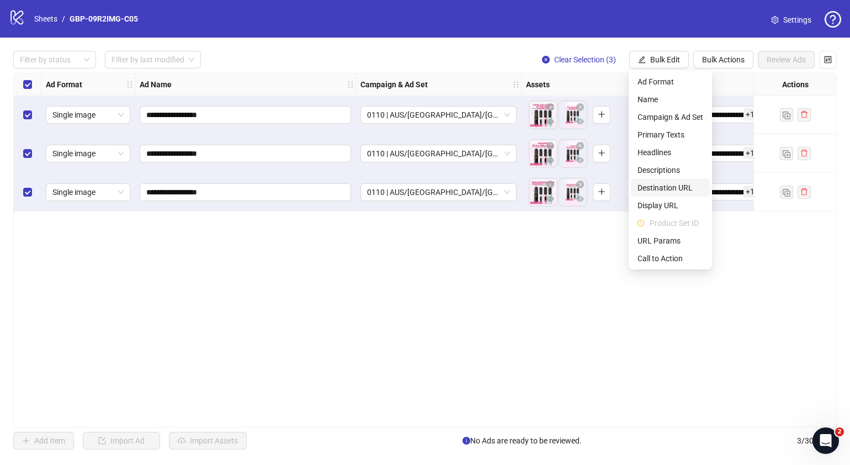
click at [677, 192] on span "Destination URL" at bounding box center [671, 188] width 66 height 12
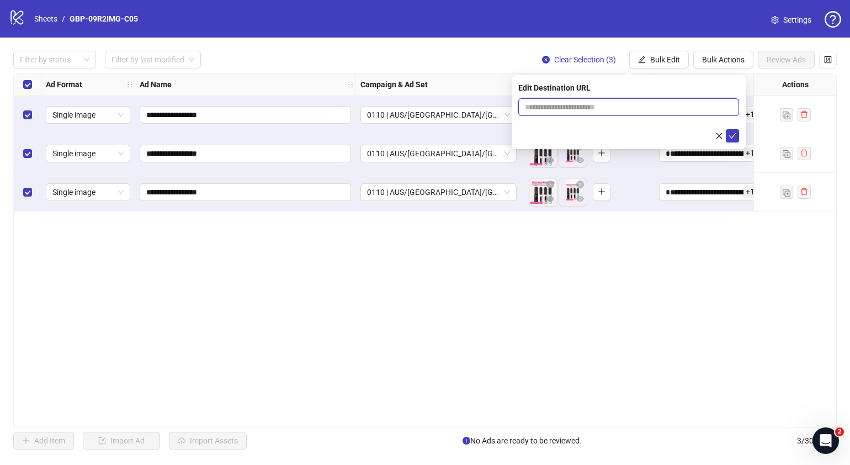
click at [597, 109] on input "text" at bounding box center [624, 107] width 199 height 12
paste input "**********"
type input "**********"
click at [733, 134] on icon "check" at bounding box center [733, 136] width 8 height 8
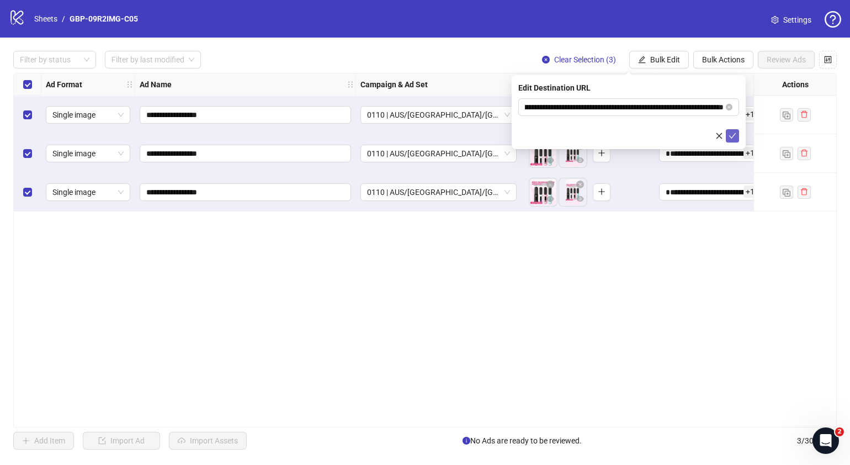
scroll to position [0, 0]
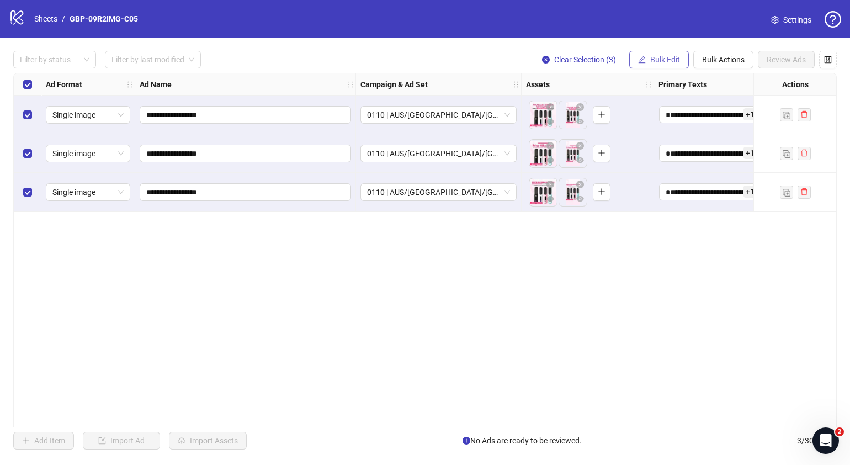
click at [678, 63] on span "Bulk Edit" at bounding box center [665, 59] width 30 height 9
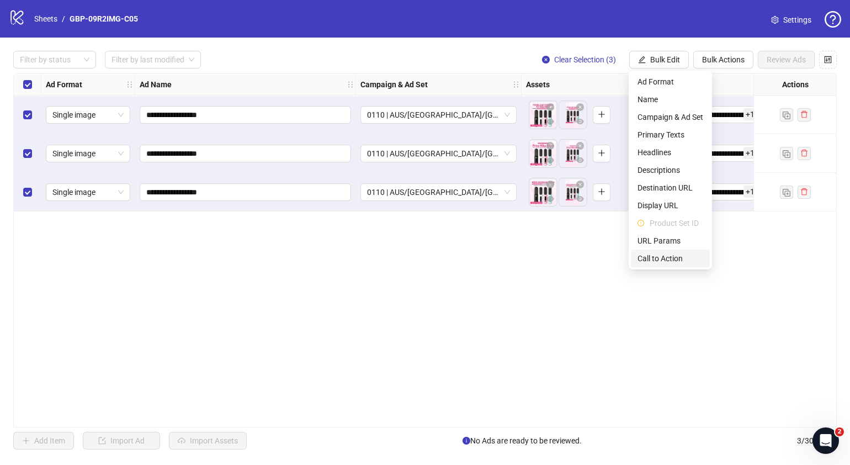
click at [679, 259] on span "Call to Action" at bounding box center [671, 258] width 66 height 12
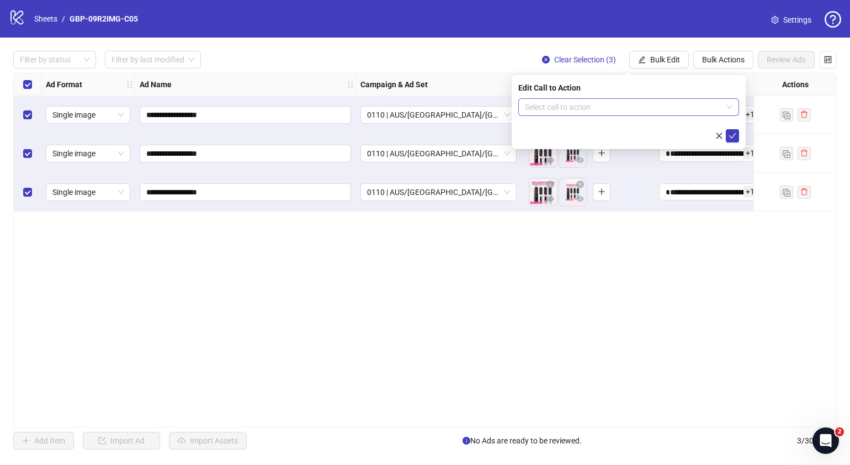
click at [645, 108] on input "search" at bounding box center [624, 107] width 198 height 17
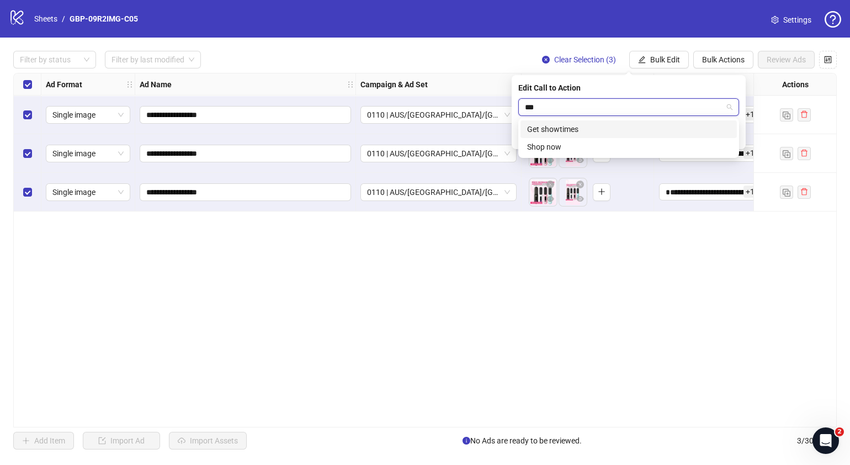
type input "****"
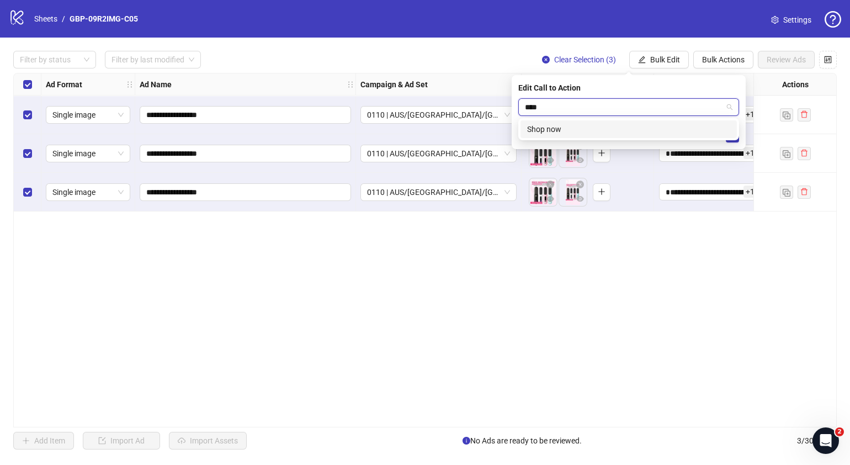
click at [651, 135] on div "Shop now" at bounding box center [628, 129] width 203 height 12
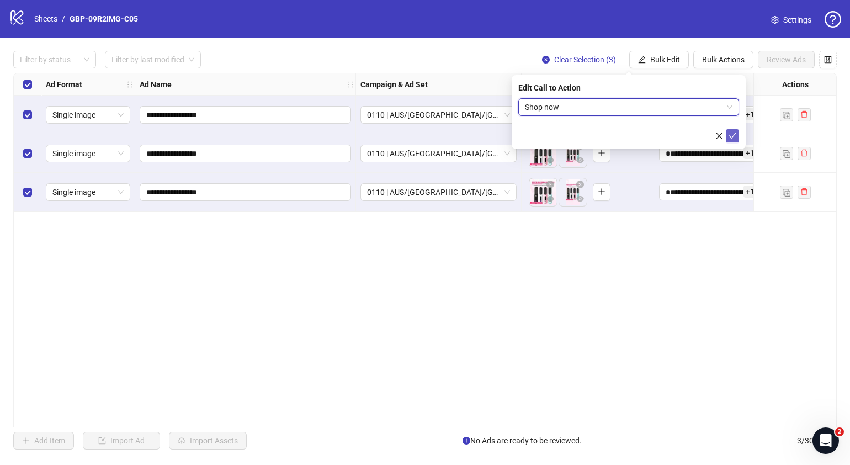
click at [732, 135] on icon "check" at bounding box center [733, 136] width 8 height 8
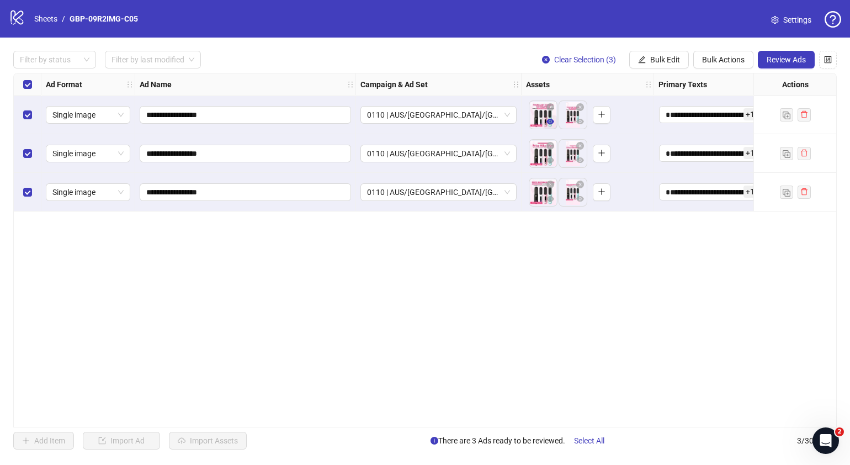
click at [553, 125] on icon "eye" at bounding box center [550, 122] width 8 height 8
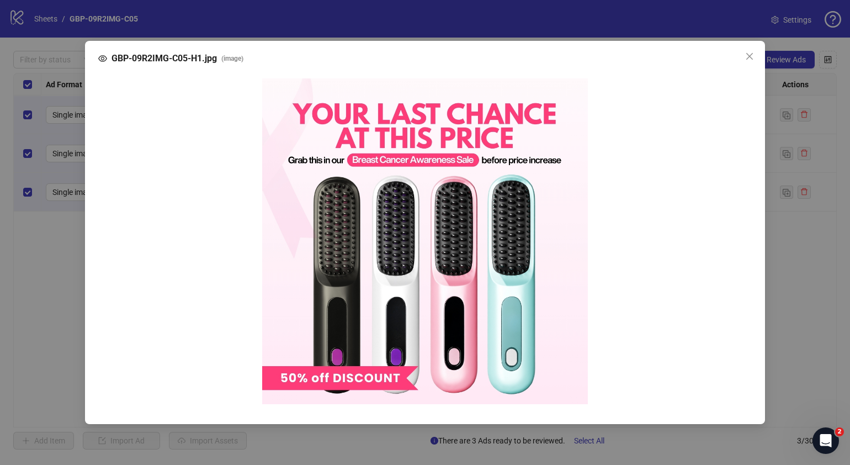
drag, startPoint x: 753, startPoint y: 59, endPoint x: 741, endPoint y: 71, distance: 17.2
click at [753, 60] on icon "close" at bounding box center [749, 56] width 9 height 9
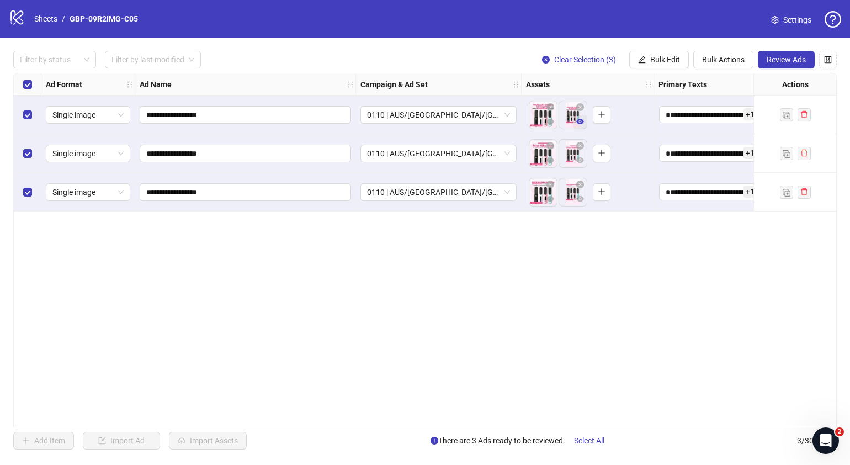
click at [581, 122] on icon "eye" at bounding box center [580, 122] width 8 height 8
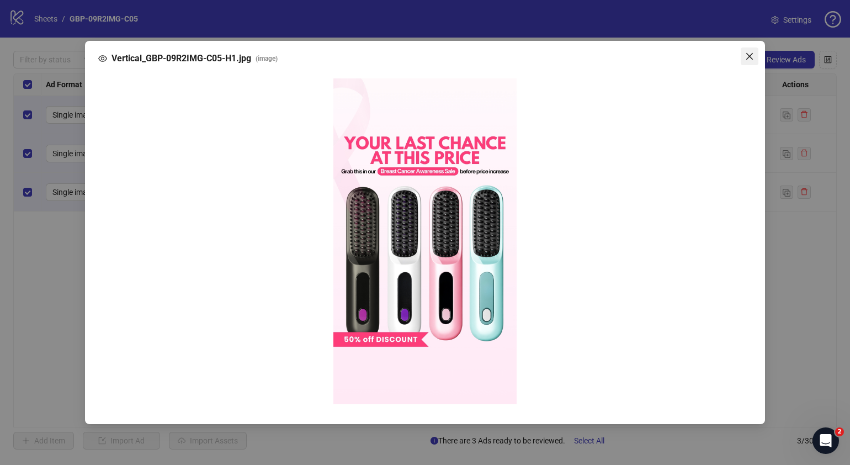
click at [751, 58] on icon "close" at bounding box center [749, 56] width 7 height 7
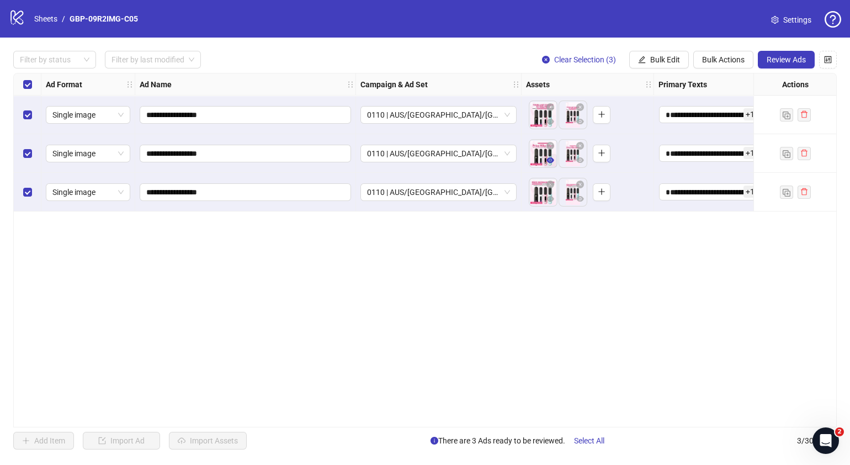
click at [552, 163] on icon "eye" at bounding box center [550, 160] width 8 height 8
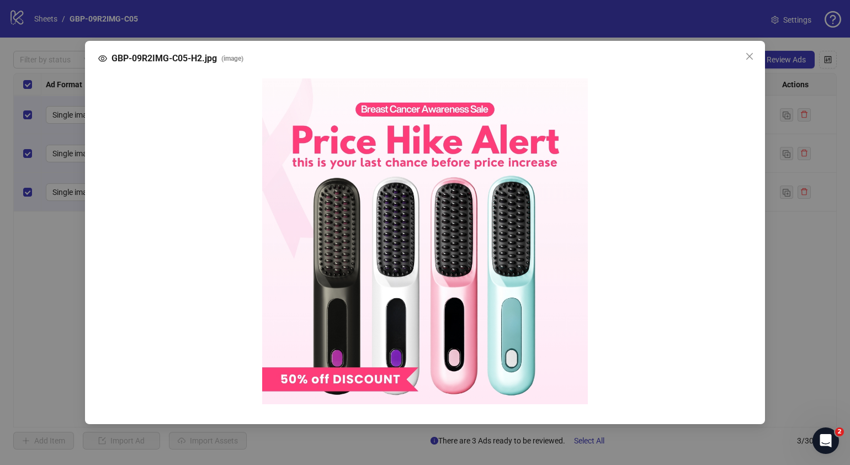
click at [749, 55] on icon "close" at bounding box center [749, 56] width 9 height 9
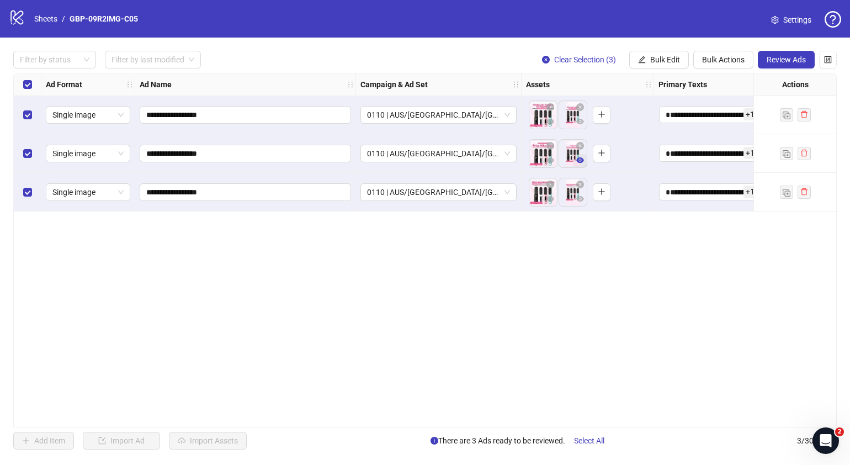
click at [582, 159] on icon "eye" at bounding box center [580, 160] width 8 height 6
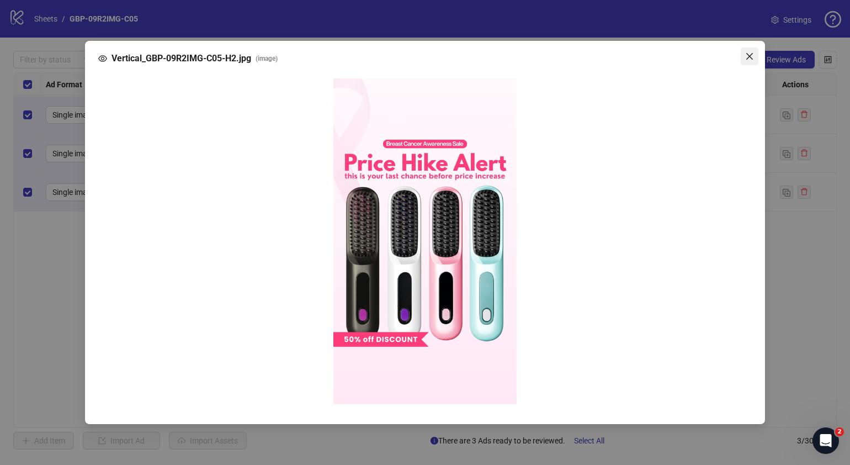
click at [751, 61] on button "Close" at bounding box center [750, 56] width 18 height 18
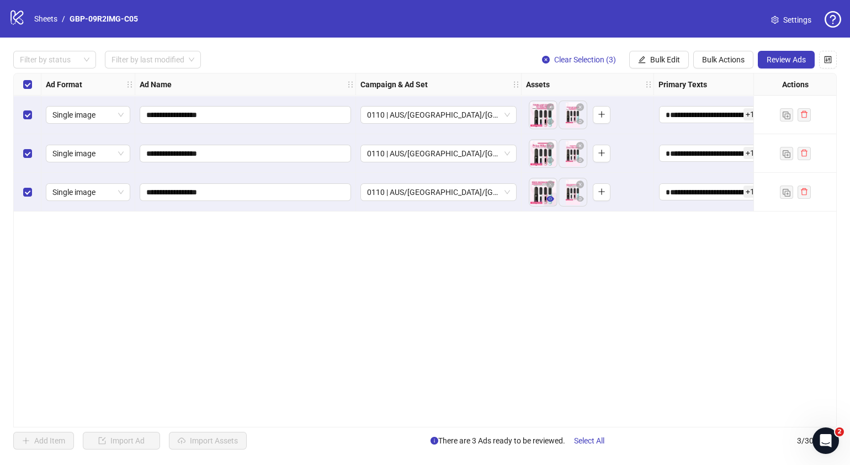
click at [551, 199] on icon "eye" at bounding box center [550, 199] width 8 height 8
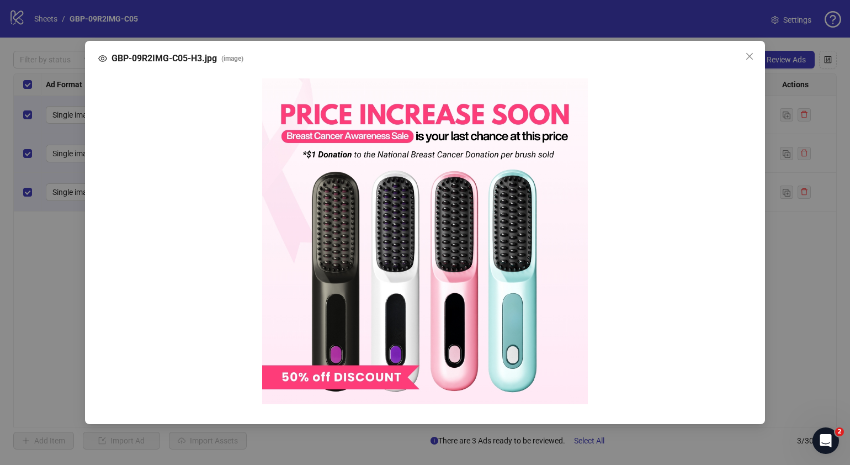
click at [755, 52] on span "Close" at bounding box center [750, 56] width 18 height 9
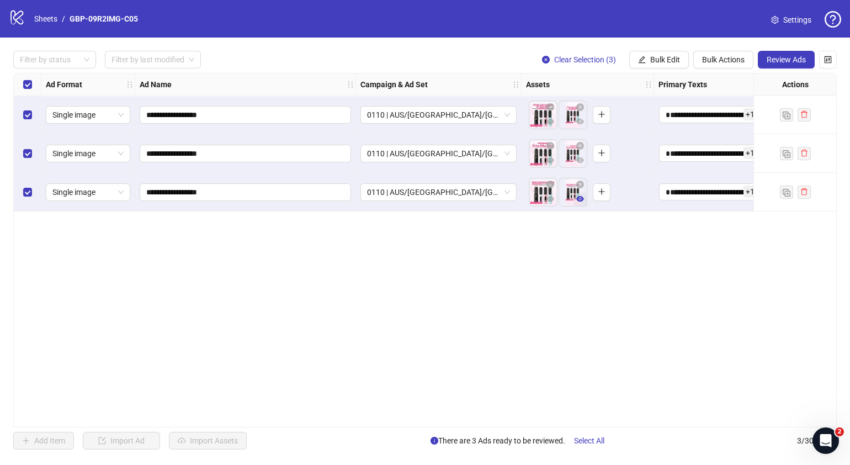
click at [583, 198] on icon "eye" at bounding box center [580, 199] width 8 height 6
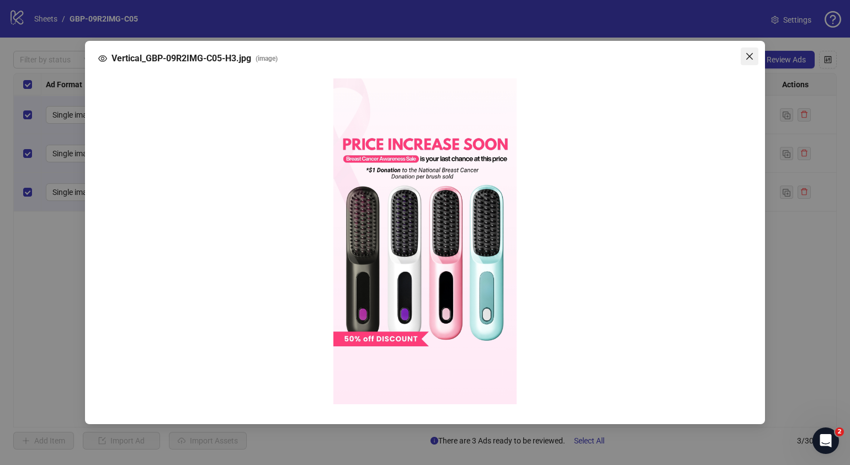
click at [751, 52] on icon "close" at bounding box center [749, 56] width 9 height 9
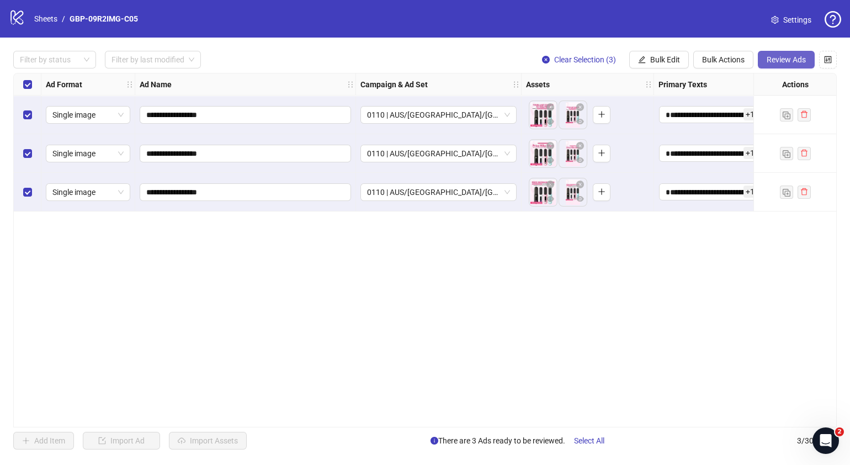
click at [773, 55] on span "Review Ads" at bounding box center [786, 59] width 39 height 9
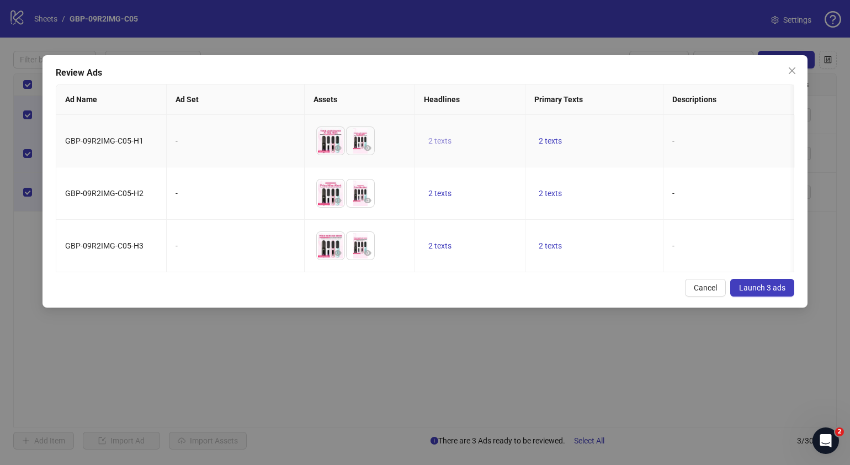
click at [448, 139] on span "2 texts" at bounding box center [439, 140] width 23 height 9
click at [614, 132] on icon "caret-right" at bounding box center [612, 133] width 8 height 8
click at [555, 250] on span "2 texts" at bounding box center [550, 245] width 23 height 9
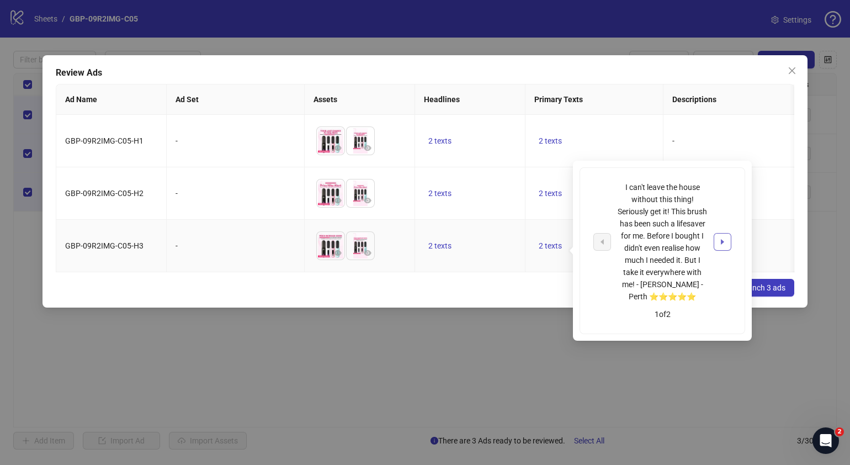
click at [726, 236] on button "button" at bounding box center [723, 242] width 18 height 18
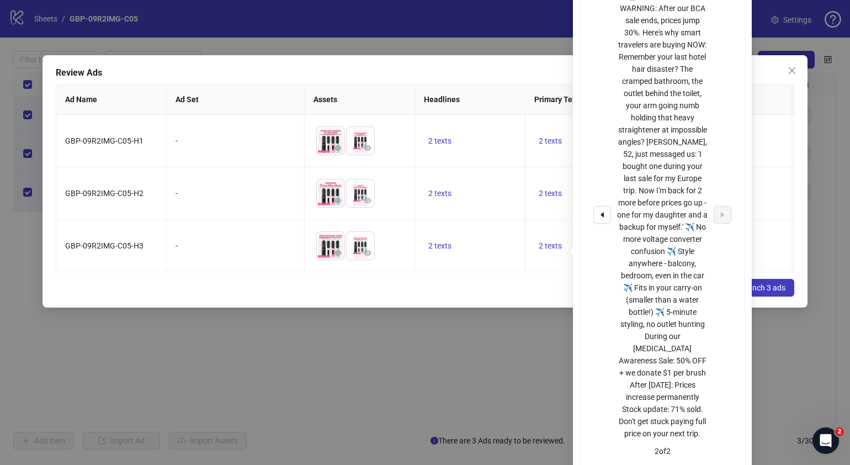
click at [509, 296] on div "Cancel Launch 3 ads" at bounding box center [425, 288] width 739 height 18
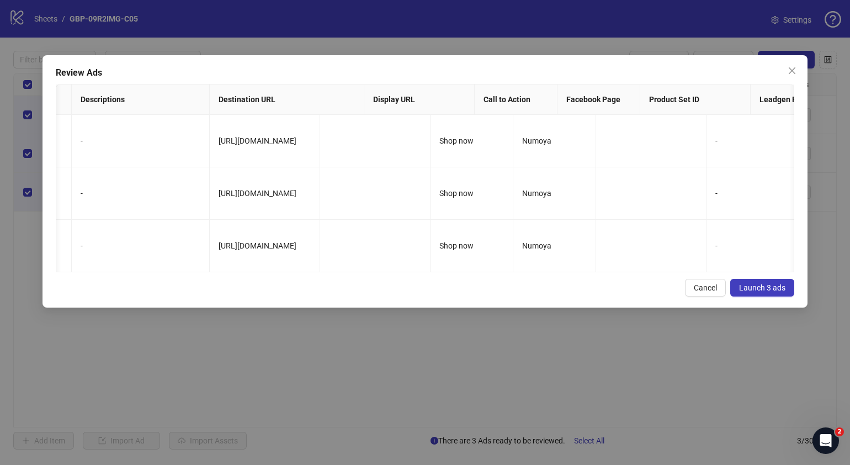
scroll to position [0, 692]
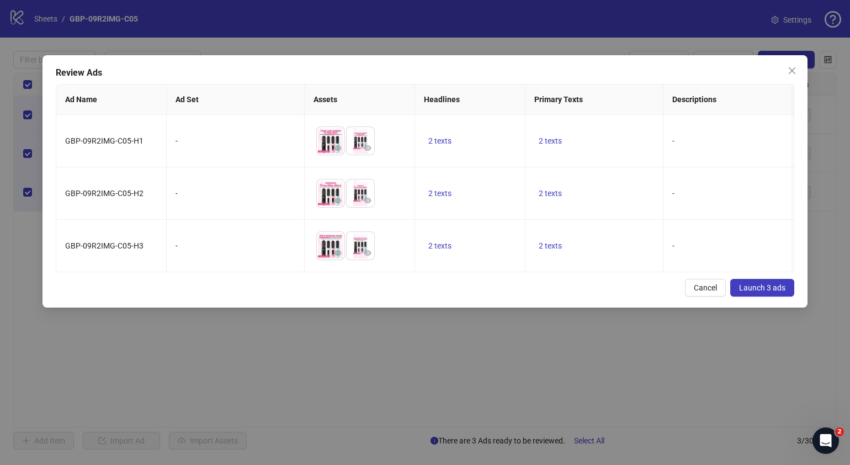
click at [769, 292] on span "Launch 3 ads" at bounding box center [762, 287] width 46 height 9
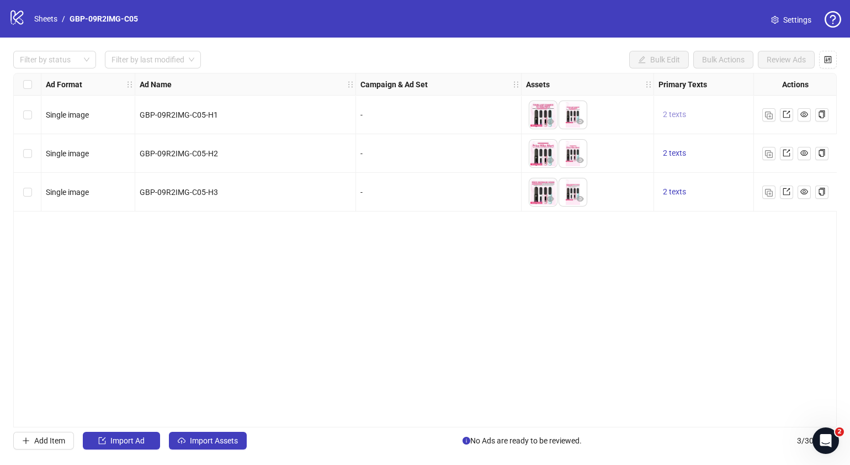
click at [666, 114] on span "2 texts" at bounding box center [674, 114] width 23 height 9
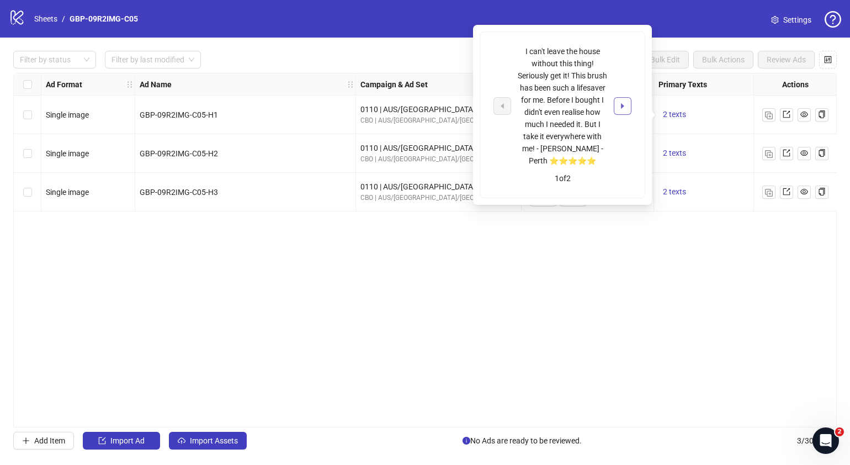
click at [618, 102] on button "button" at bounding box center [623, 106] width 18 height 18
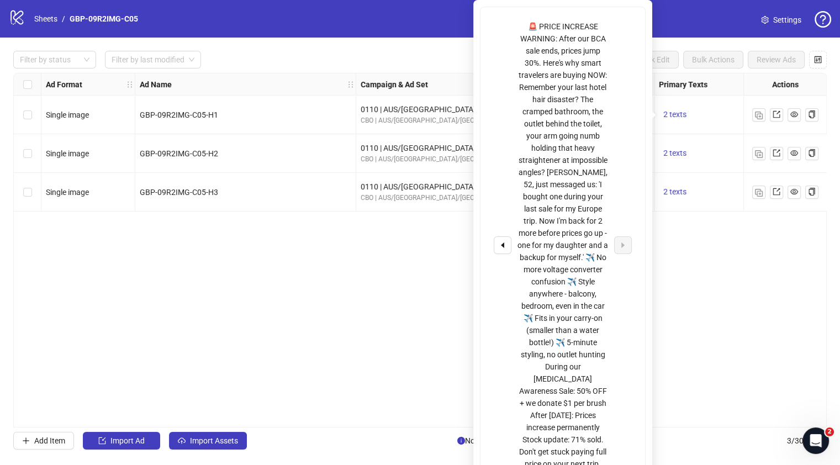
drag, startPoint x: 704, startPoint y: 321, endPoint x: 693, endPoint y: 248, distance: 73.1
click at [704, 321] on div "Ad Format Ad Name Campaign & Ad Set Assets Primary Texts Headlines Descriptions…" at bounding box center [419, 250] width 813 height 354
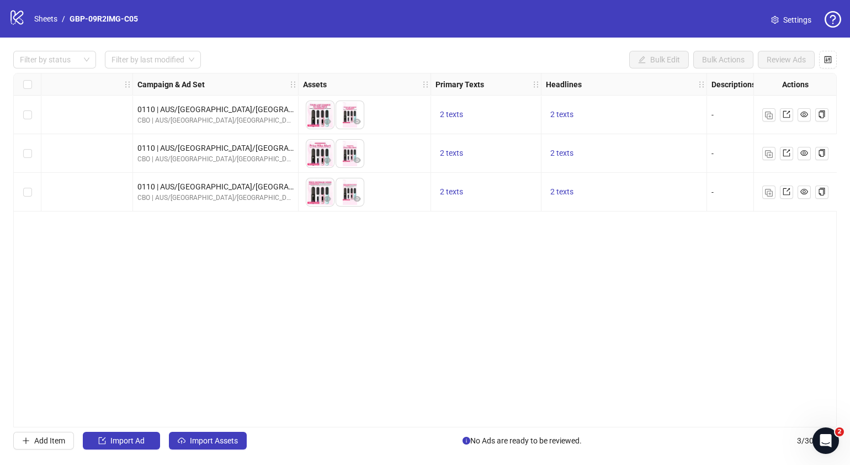
scroll to position [0, 224]
click at [554, 146] on div "2 texts" at bounding box center [623, 153] width 166 height 39
click at [556, 150] on span "2 texts" at bounding box center [560, 152] width 23 height 9
click at [736, 147] on button "button" at bounding box center [733, 145] width 18 height 18
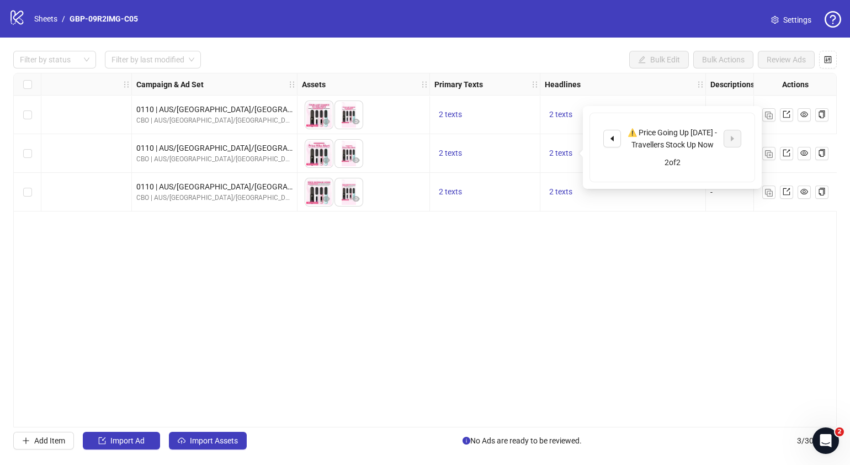
click at [597, 326] on div "Ad Format Ad Name Campaign & Ad Set Assets Primary Texts Headlines Descriptions…" at bounding box center [425, 250] width 824 height 354
click at [409, 423] on div "Ad Format Ad Name Campaign & Ad Set Assets Primary Texts Headlines Descriptions…" at bounding box center [425, 250] width 824 height 354
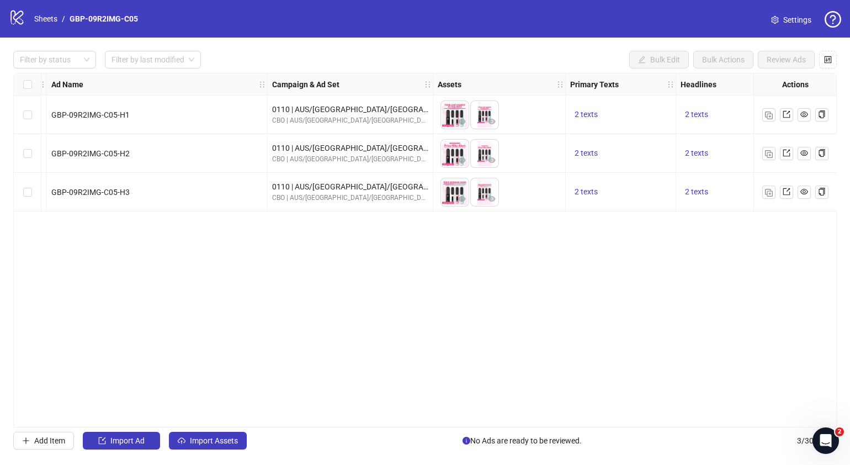
scroll to position [0, 0]
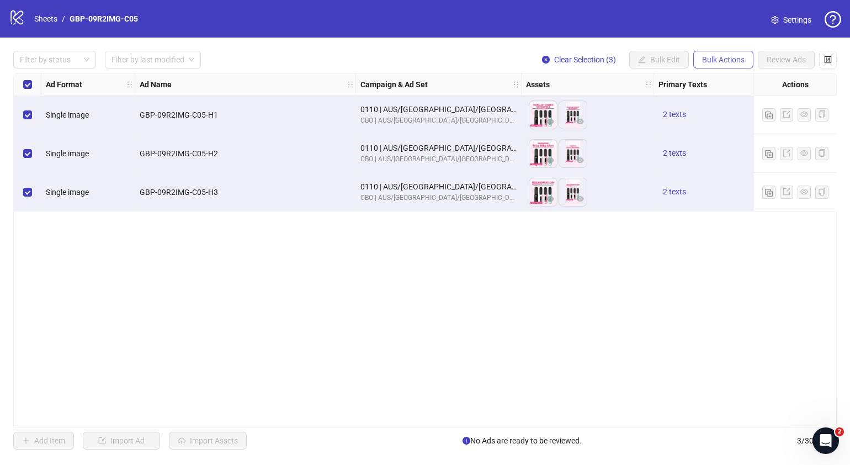
click at [730, 56] on span "Bulk Actions" at bounding box center [723, 59] width 43 height 9
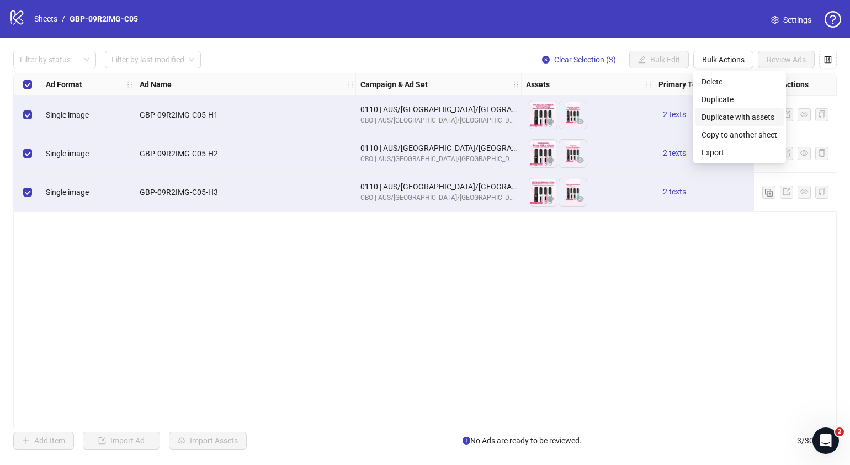
click at [732, 115] on span "Duplicate with assets" at bounding box center [740, 117] width 76 height 12
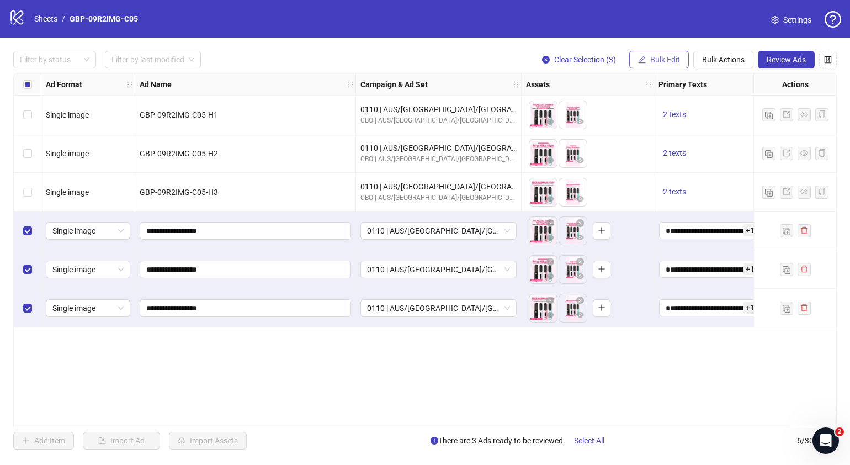
click at [662, 54] on button "Bulk Edit" at bounding box center [659, 60] width 60 height 18
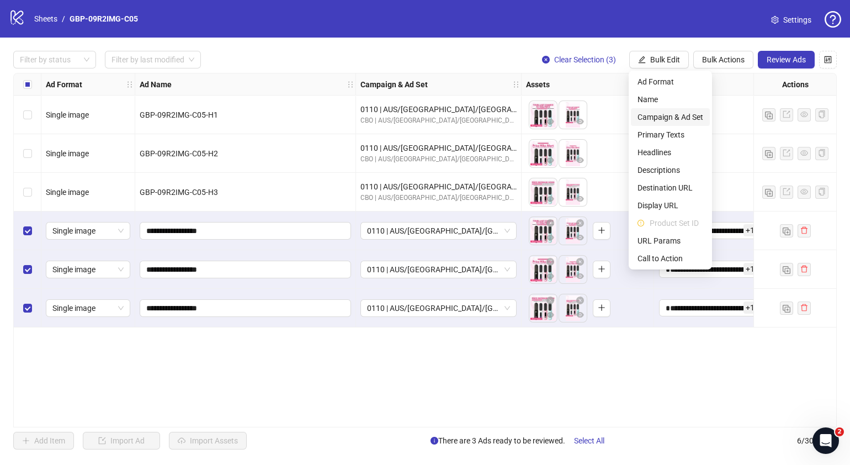
click at [684, 122] on span "Campaign & Ad Set" at bounding box center [671, 117] width 66 height 12
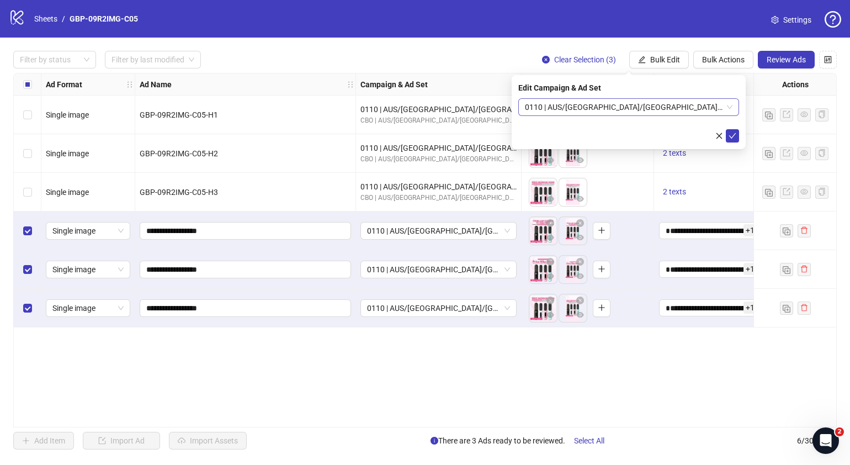
click at [736, 106] on div "0110 | AUS/[GEOGRAPHIC_DATA]/[GEOGRAPHIC_DATA]| GBP-09R2IMG-C05" at bounding box center [628, 107] width 221 height 18
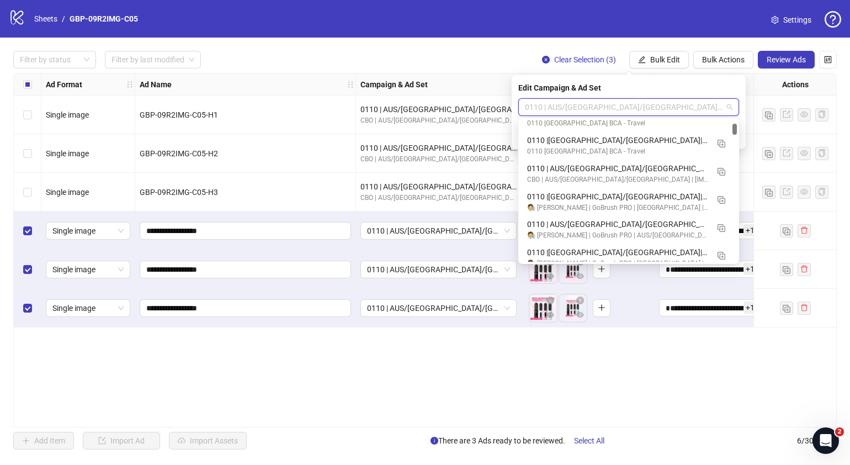
scroll to position [968, 0]
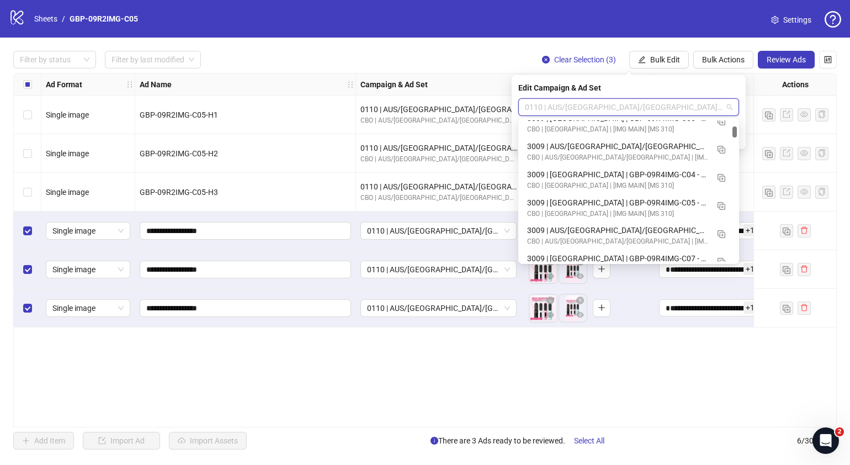
drag, startPoint x: 734, startPoint y: 126, endPoint x: 737, endPoint y: 132, distance: 6.9
click at [737, 132] on div "120232937153330185 120232936939060185 120232926746230185 3009 | [GEOGRAPHIC_DAT…" at bounding box center [628, 191] width 221 height 146
click at [720, 203] on img "button" at bounding box center [722, 206] width 8 height 8
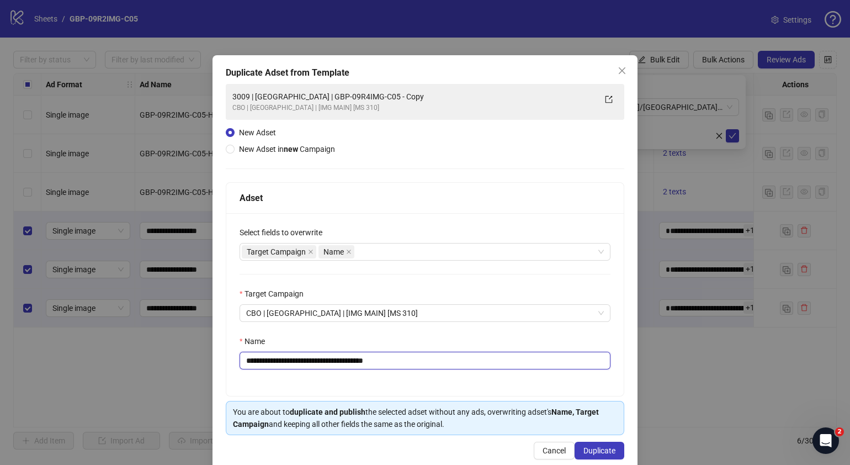
drag, startPoint x: 406, startPoint y: 359, endPoint x: 286, endPoint y: 365, distance: 119.9
click at [286, 365] on input "**********" at bounding box center [425, 361] width 371 height 18
paste input "text"
drag, startPoint x: 262, startPoint y: 360, endPoint x: 149, endPoint y: 373, distance: 113.3
click at [151, 375] on div "**********" at bounding box center [425, 232] width 850 height 465
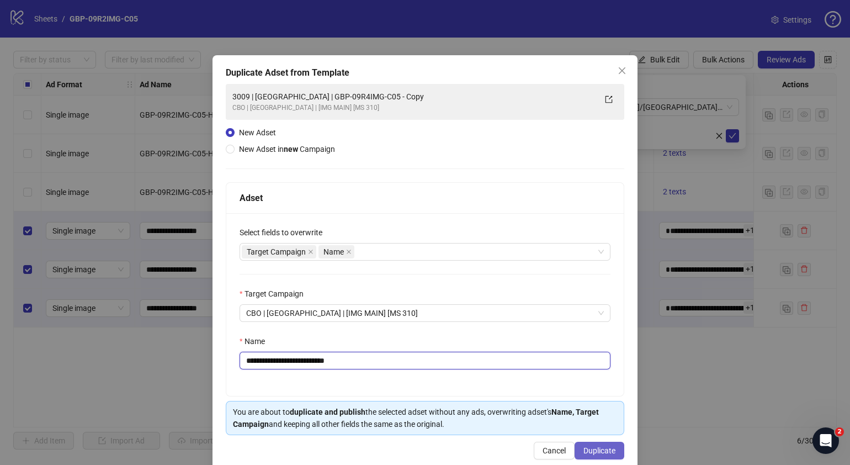
type input "**********"
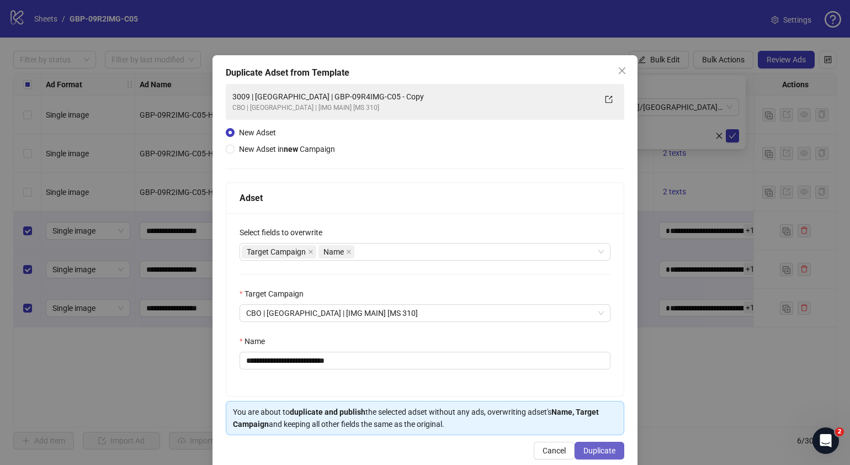
click at [590, 450] on span "Duplicate" at bounding box center [599, 450] width 32 height 9
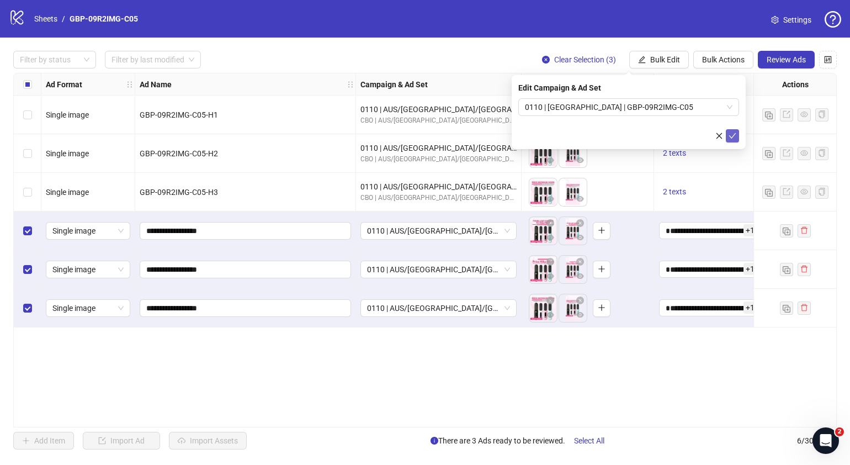
click at [731, 132] on icon "check" at bounding box center [733, 136] width 8 height 8
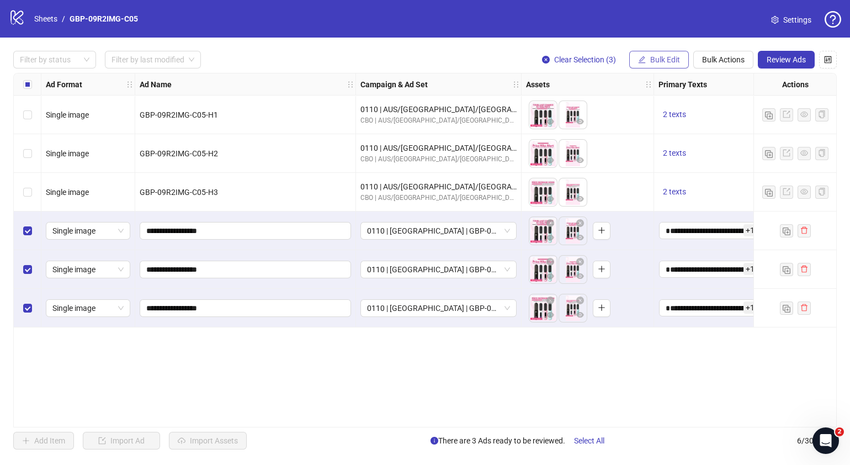
click at [667, 59] on span "Bulk Edit" at bounding box center [665, 59] width 30 height 9
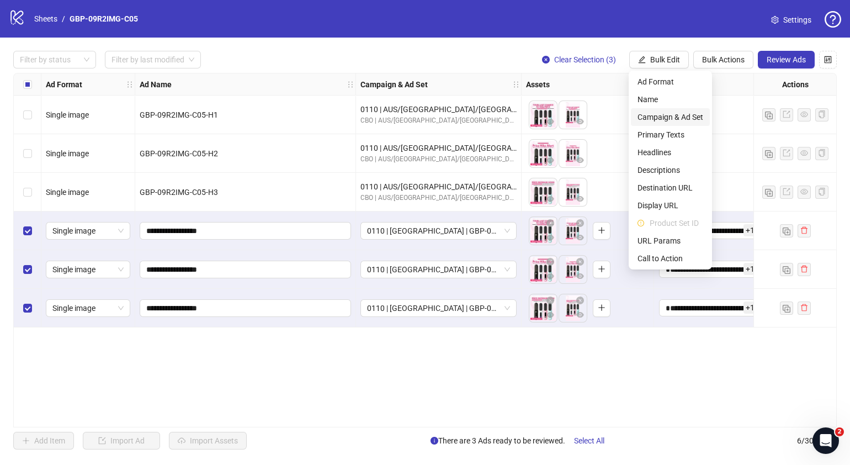
click at [688, 116] on span "Campaign & Ad Set" at bounding box center [671, 117] width 66 height 12
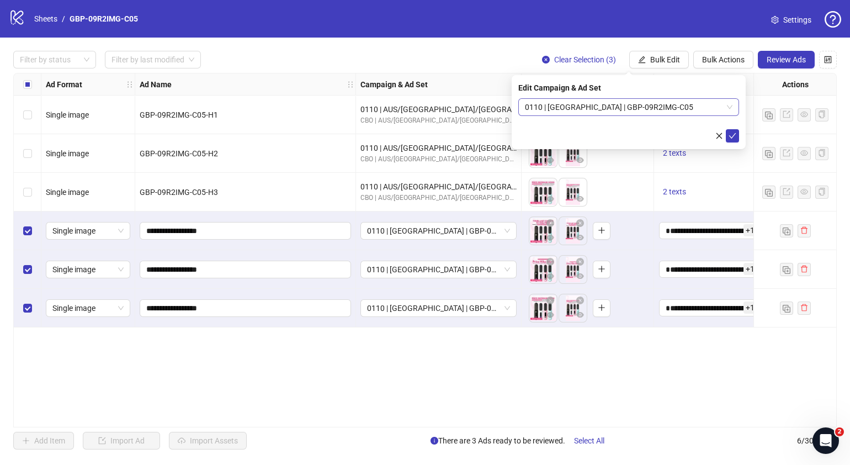
click at [732, 108] on span "0110 | [GEOGRAPHIC_DATA] | GBP-09R2IMG-C05" at bounding box center [629, 107] width 208 height 17
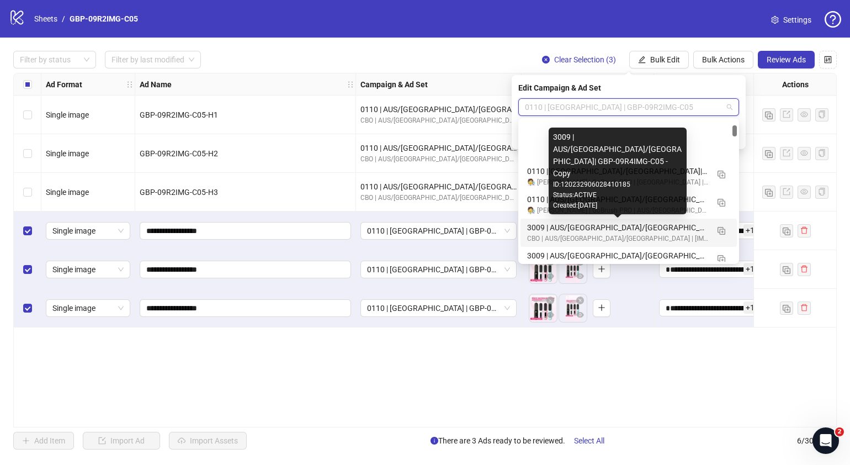
scroll to position [759, 0]
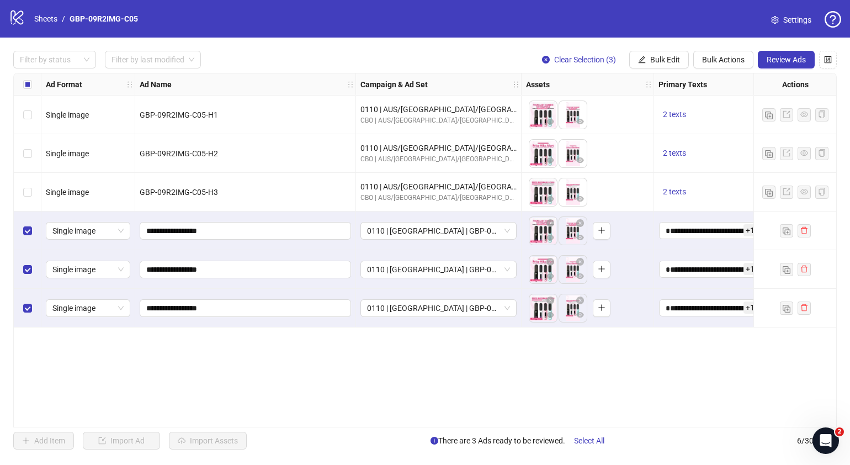
click at [597, 389] on div "**********" at bounding box center [425, 250] width 824 height 354
drag, startPoint x: 381, startPoint y: 427, endPoint x: 386, endPoint y: 426, distance: 5.6
click at [386, 426] on div "**********" at bounding box center [425, 250] width 824 height 354
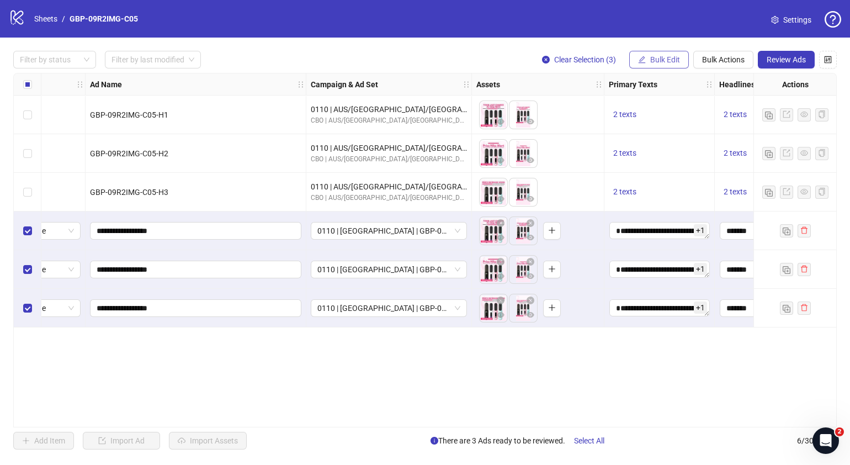
click at [673, 63] on span "Bulk Edit" at bounding box center [665, 59] width 30 height 9
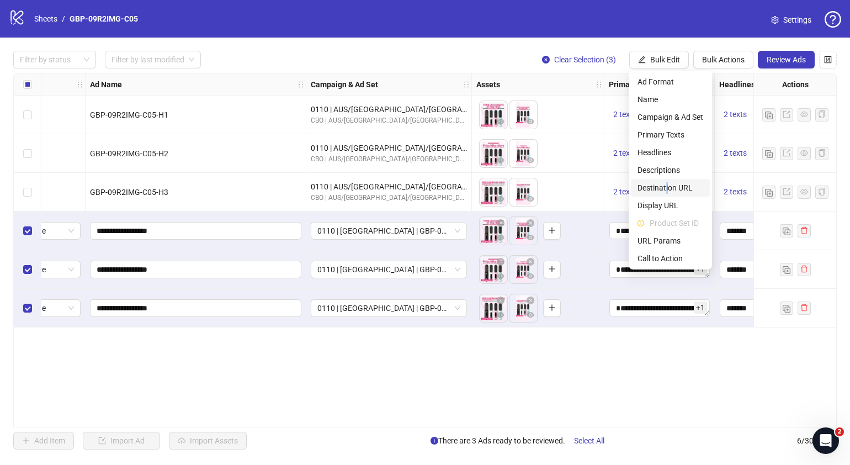
click at [667, 188] on span "Destination URL" at bounding box center [671, 188] width 66 height 12
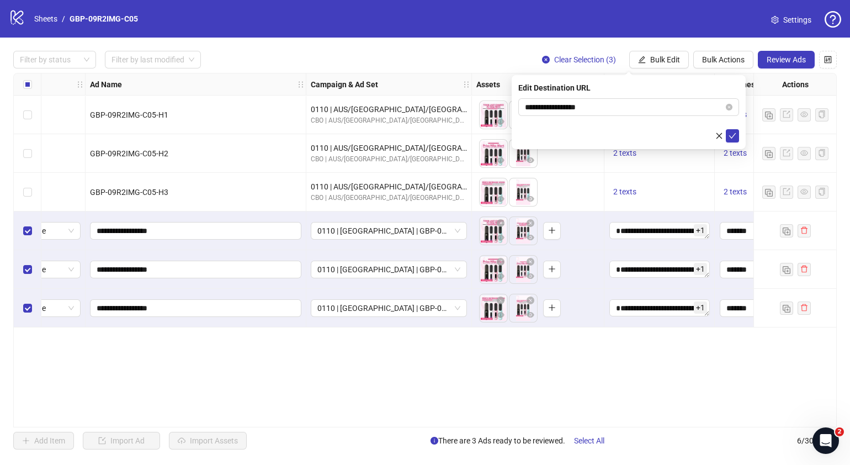
drag, startPoint x: 630, startPoint y: 389, endPoint x: 628, endPoint y: 332, distance: 56.3
click at [630, 387] on div "**********" at bounding box center [425, 250] width 824 height 354
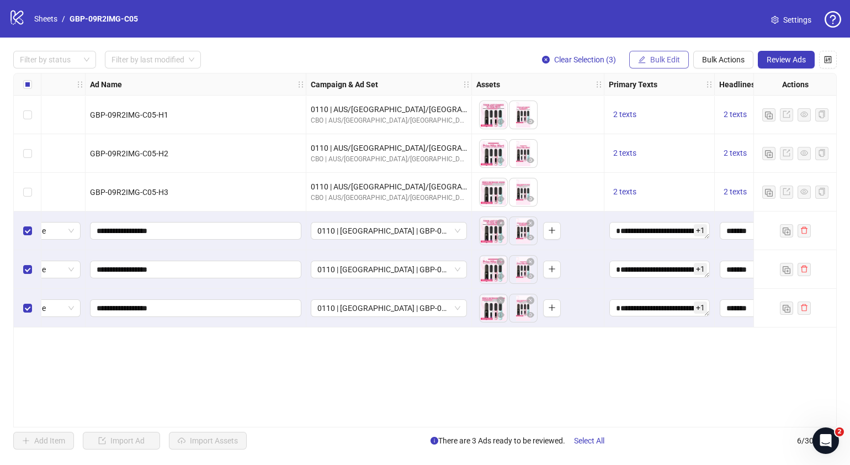
click at [655, 60] on span "Bulk Edit" at bounding box center [665, 59] width 30 height 9
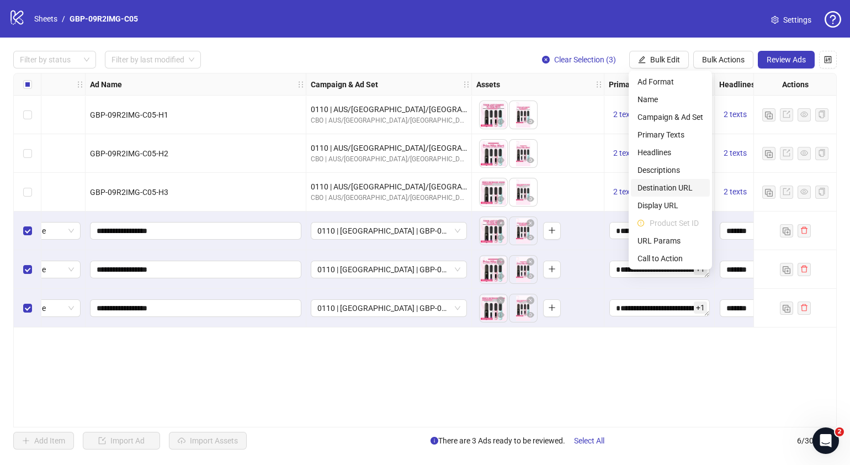
click at [665, 189] on span "Destination URL" at bounding box center [671, 188] width 66 height 12
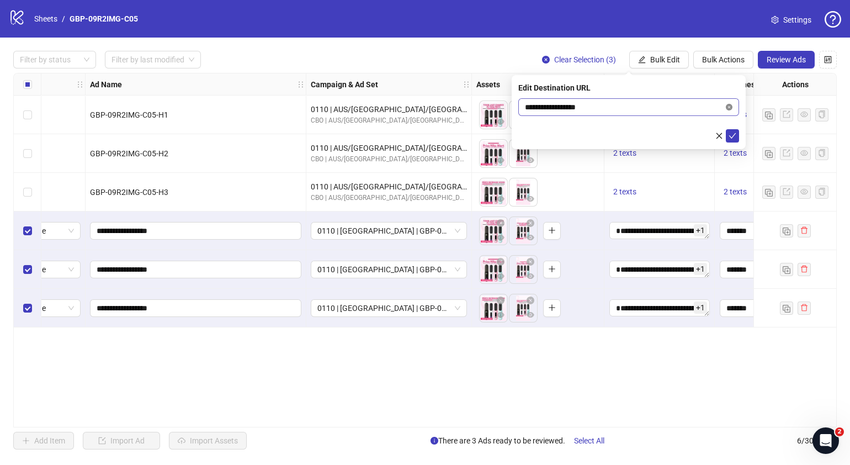
click at [727, 105] on icon "close-circle" at bounding box center [729, 107] width 7 height 7
paste input "**********"
type input "**********"
click at [736, 139] on button "submit" at bounding box center [732, 135] width 13 height 13
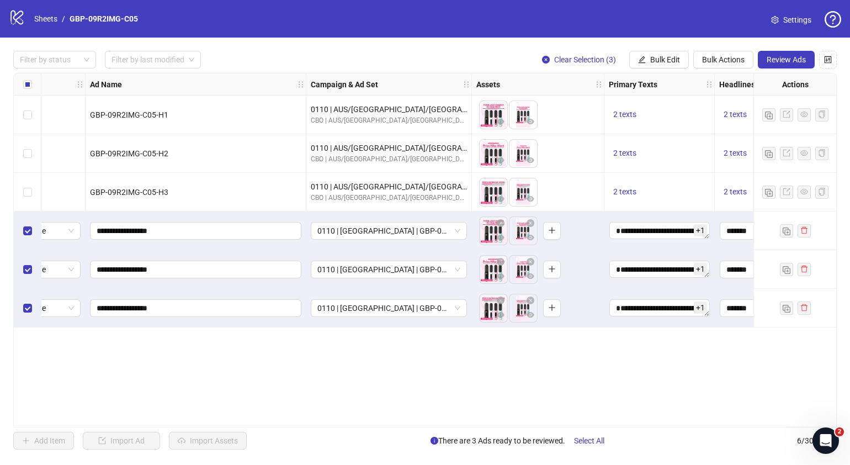
scroll to position [0, 0]
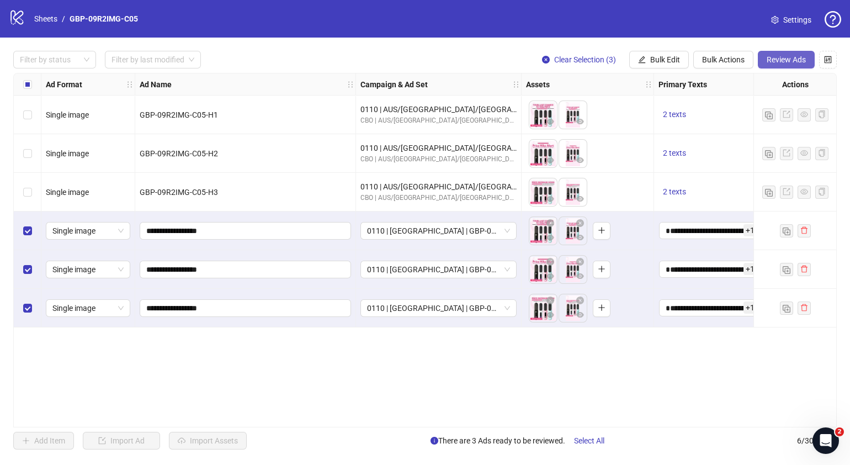
click at [769, 56] on span "Review Ads" at bounding box center [786, 59] width 39 height 9
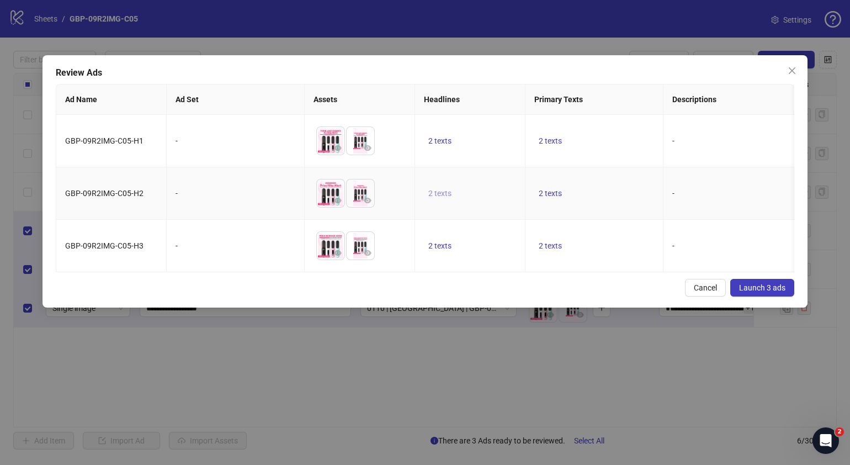
click at [442, 191] on span "2 texts" at bounding box center [439, 193] width 23 height 9
click at [614, 185] on icon "caret-right" at bounding box center [612, 184] width 8 height 8
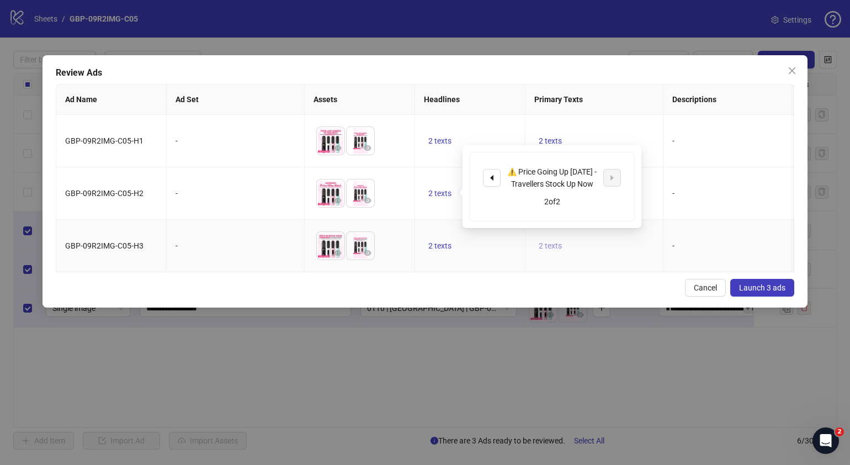
click at [552, 243] on span "2 texts" at bounding box center [550, 245] width 23 height 9
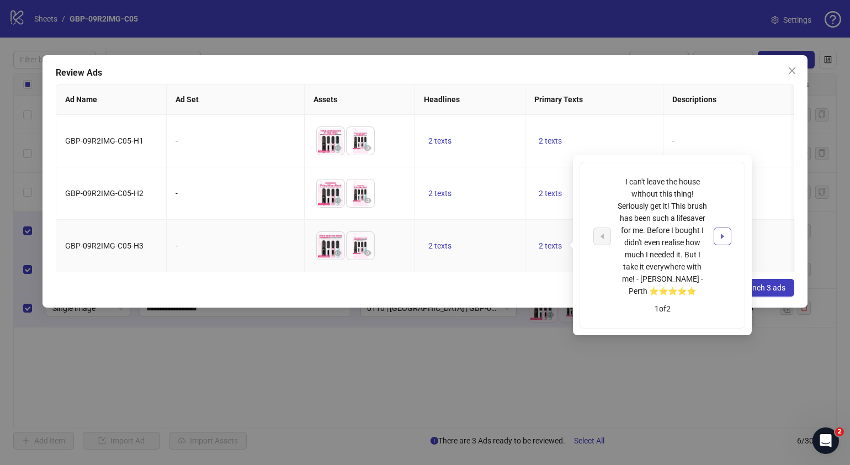
click at [723, 237] on icon "caret-right" at bounding box center [723, 236] width 8 height 8
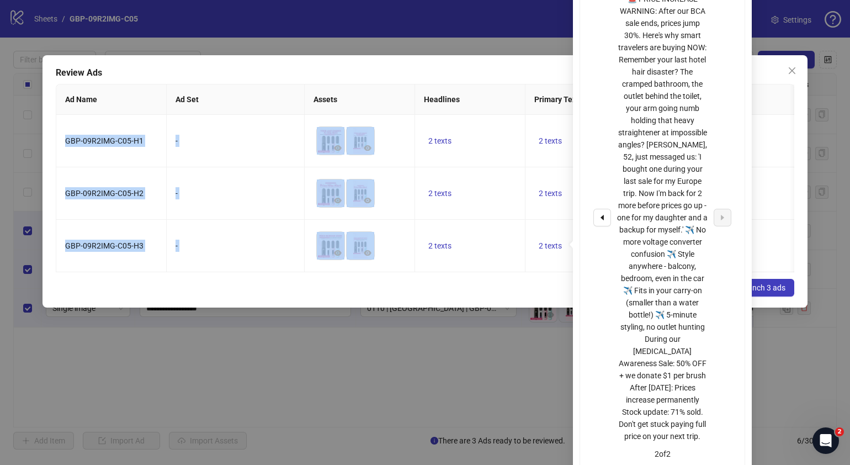
click at [500, 272] on div "GBP-09R2IMG-C05-H1 - To pick up a draggable item, press the space bar. While dr…" at bounding box center [425, 193] width 738 height 157
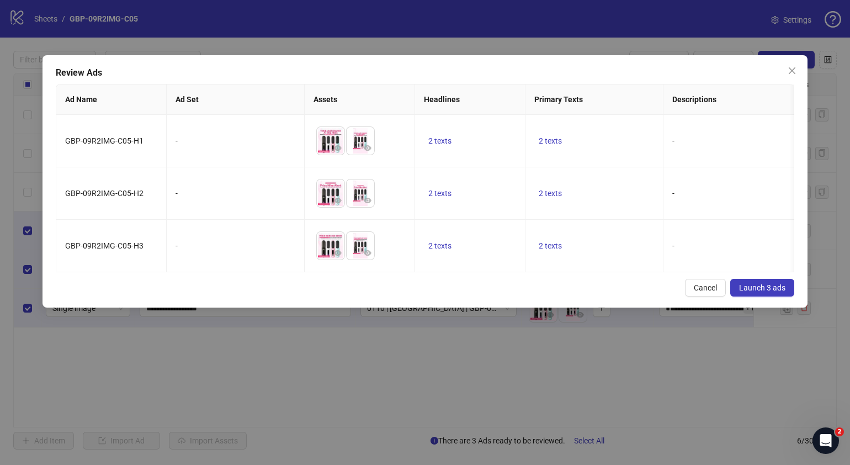
drag, startPoint x: 273, startPoint y: 65, endPoint x: 325, endPoint y: 63, distance: 52.5
click at [325, 63] on div "Review Ads Ad Name Ad Set Assets Headlines Primary Texts Descriptions Destinati…" at bounding box center [425, 181] width 765 height 252
click at [709, 292] on span "Cancel" at bounding box center [705, 287] width 23 height 9
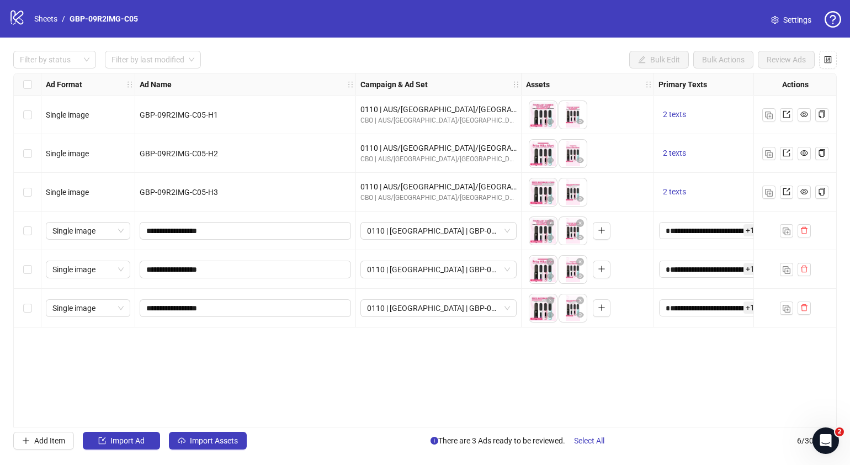
click at [33, 231] on div "Select row 4" at bounding box center [28, 230] width 28 height 39
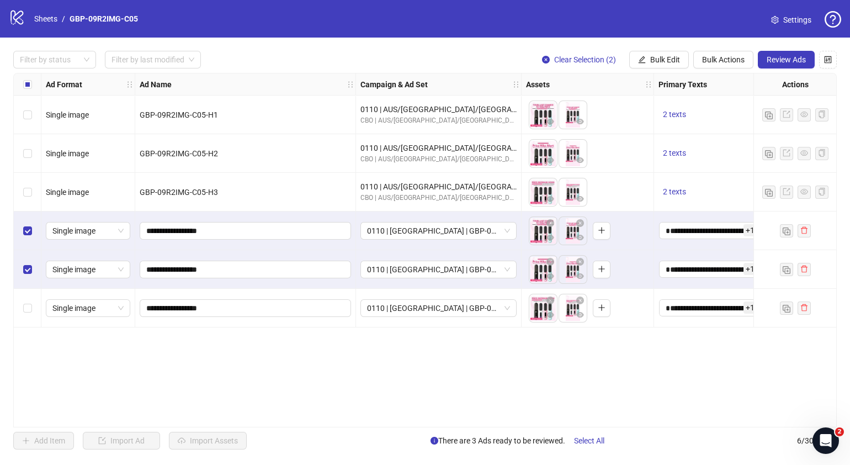
click at [31, 301] on div "Select row 6" at bounding box center [28, 308] width 28 height 39
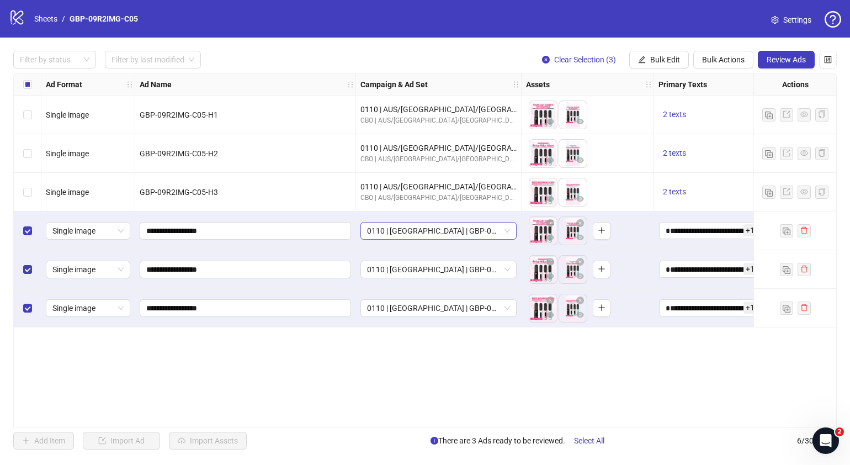
click at [511, 235] on div "0110 | [GEOGRAPHIC_DATA] | GBP-09R2IMG-C05" at bounding box center [438, 231] width 156 height 18
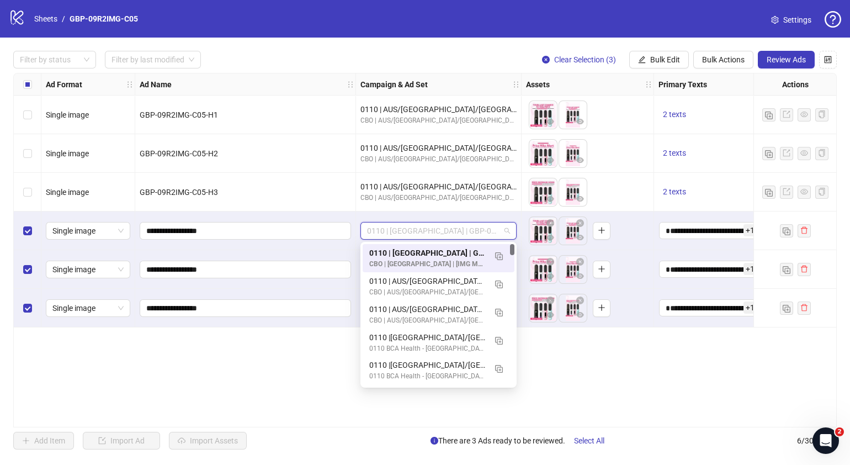
click at [651, 360] on div "**********" at bounding box center [425, 250] width 824 height 354
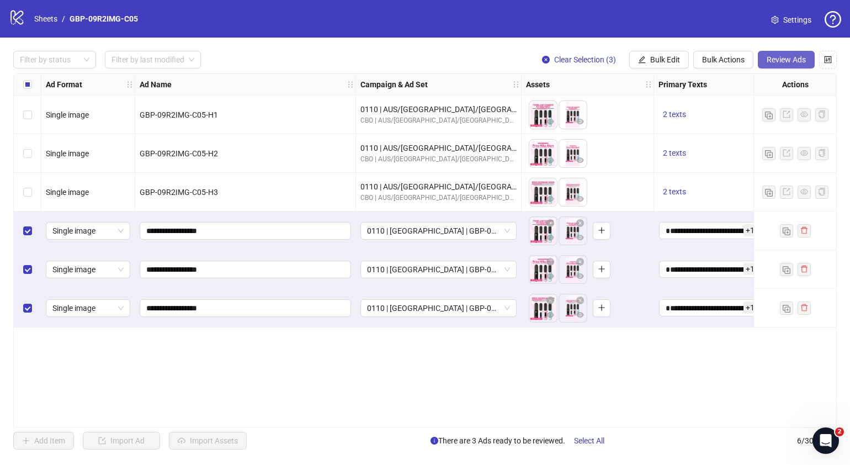
click at [794, 60] on span "Review Ads" at bounding box center [786, 59] width 39 height 9
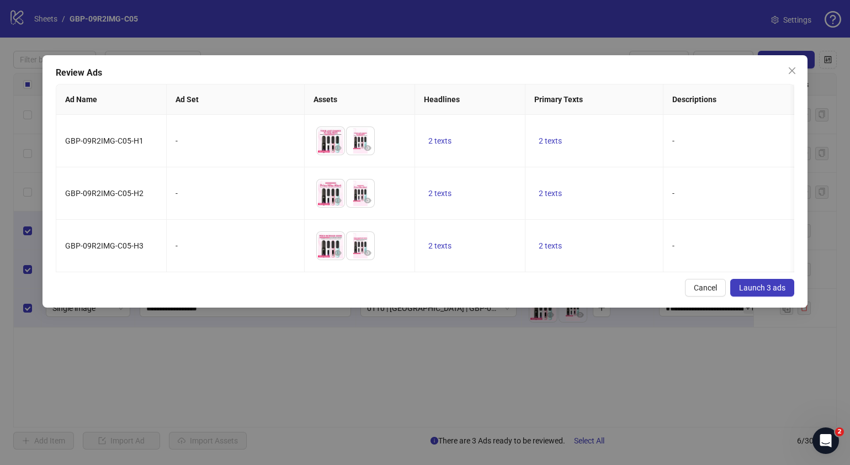
drag, startPoint x: 297, startPoint y: 283, endPoint x: 307, endPoint y: 280, distance: 10.8
click at [307, 280] on div "Review Ads Ad Name Ad Set Assets Headlines Primary Texts Descriptions Destinati…" at bounding box center [425, 181] width 765 height 252
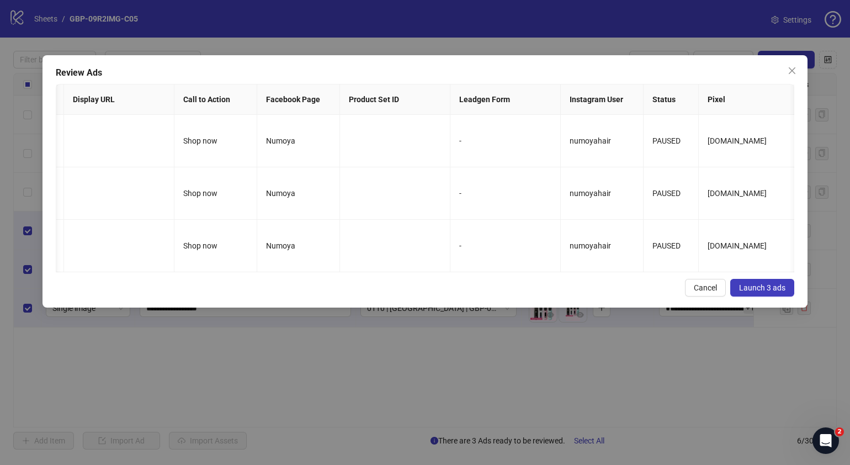
click at [552, 296] on div "Cancel Launch 3 ads" at bounding box center [425, 288] width 739 height 18
click at [745, 292] on span "Launch 3 ads" at bounding box center [762, 287] width 46 height 9
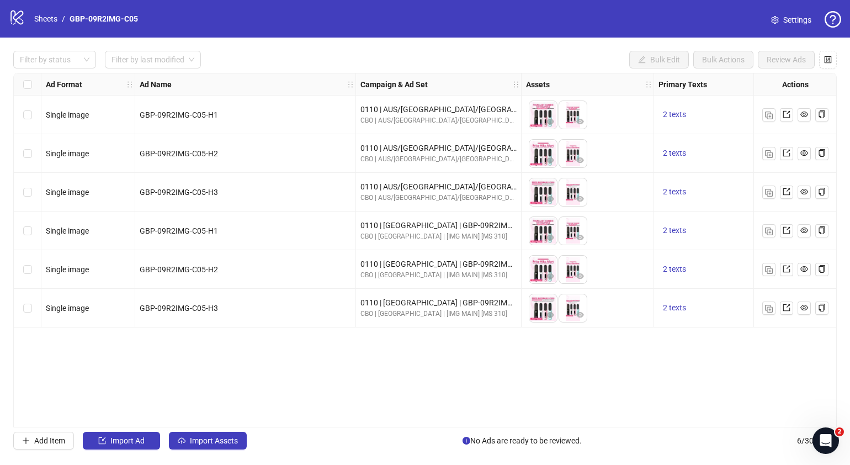
drag, startPoint x: 389, startPoint y: 420, endPoint x: 439, endPoint y: 418, distance: 50.3
click at [439, 418] on div "Ad Format Ad Name Campaign & Ad Set Assets Primary Texts Headlines Descriptions…" at bounding box center [425, 250] width 824 height 354
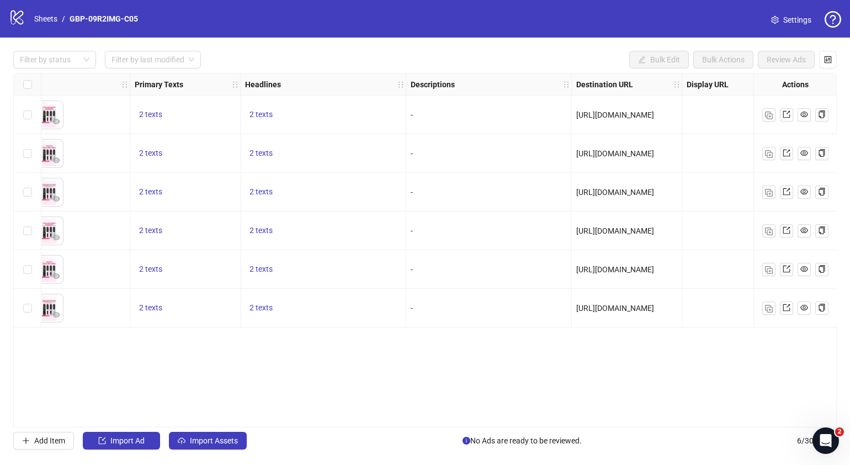
scroll to position [0, 625]
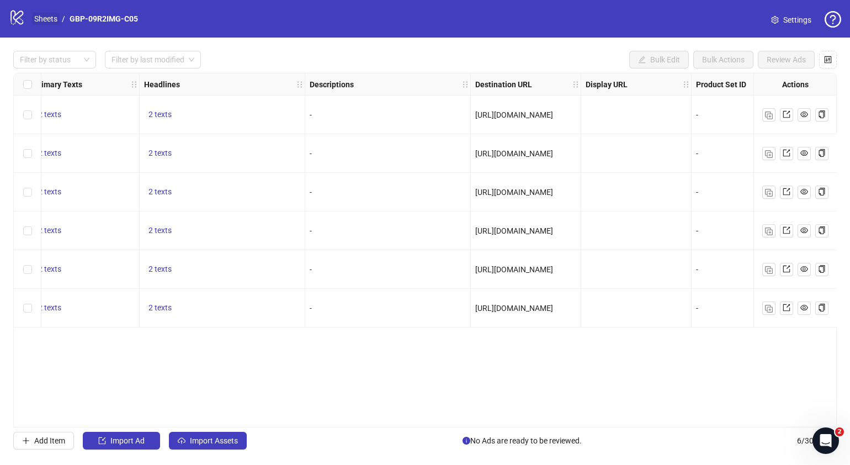
click at [50, 14] on link "Sheets" at bounding box center [46, 19] width 28 height 12
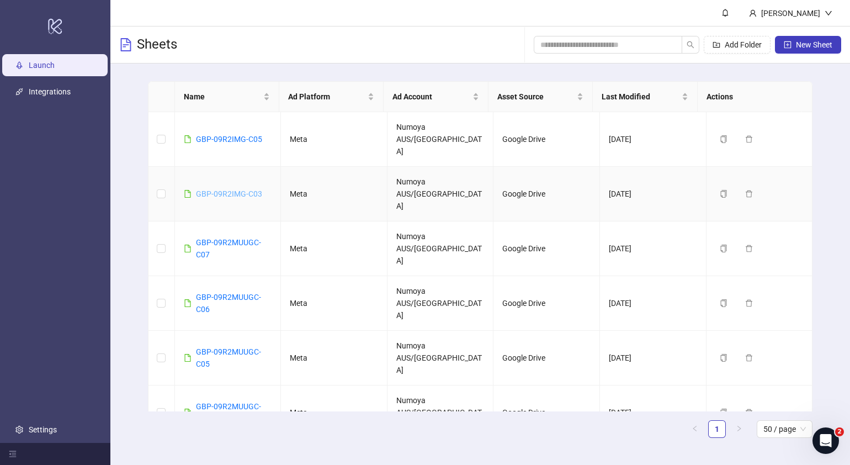
click at [244, 189] on link "GBP-09R2IMG-C03" at bounding box center [229, 193] width 66 height 9
click at [257, 189] on link "GBP-09R2IMG-C03" at bounding box center [229, 193] width 66 height 9
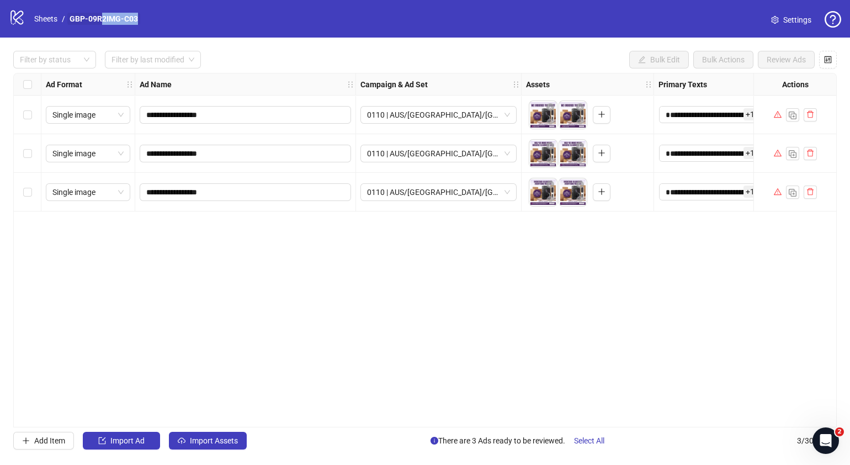
drag, startPoint x: 139, startPoint y: 21, endPoint x: 102, endPoint y: 23, distance: 37.6
click at [102, 23] on nav "Sheets / GBP-09R2IMG-C03" at bounding box center [86, 19] width 113 height 12
drag, startPoint x: 102, startPoint y: 23, endPoint x: 184, endPoint y: 28, distance: 82.9
click at [190, 28] on div "logo/logo-mobile Sheets / GBP-09R2IMG-C03 Settings" at bounding box center [425, 19] width 832 height 20
drag, startPoint x: 62, startPoint y: 15, endPoint x: 139, endPoint y: 11, distance: 77.4
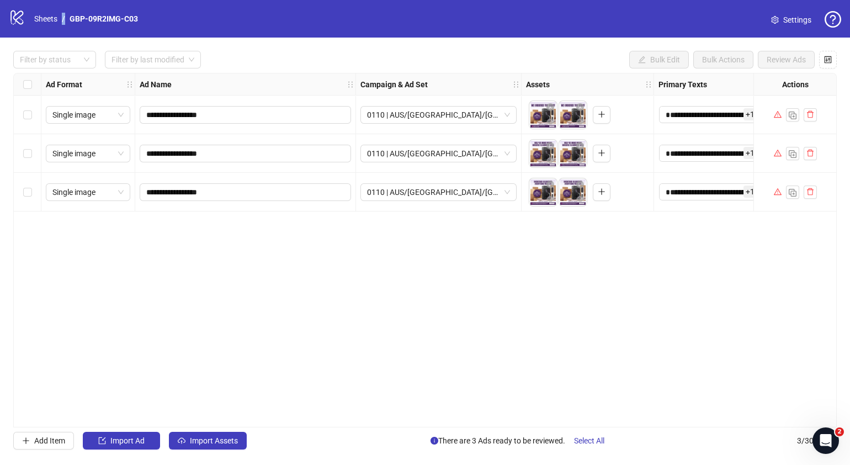
click at [139, 11] on div "logo/logo-mobile Sheets / GBP-09R2IMG-C03" at bounding box center [76, 19] width 134 height 20
copy li "/"
drag, startPoint x: 210, startPoint y: 114, endPoint x: 86, endPoint y: 115, distance: 124.2
click at [86, 73] on div "**********" at bounding box center [637, 73] width 1247 height 0
click at [44, 14] on link "Sheets" at bounding box center [46, 19] width 28 height 12
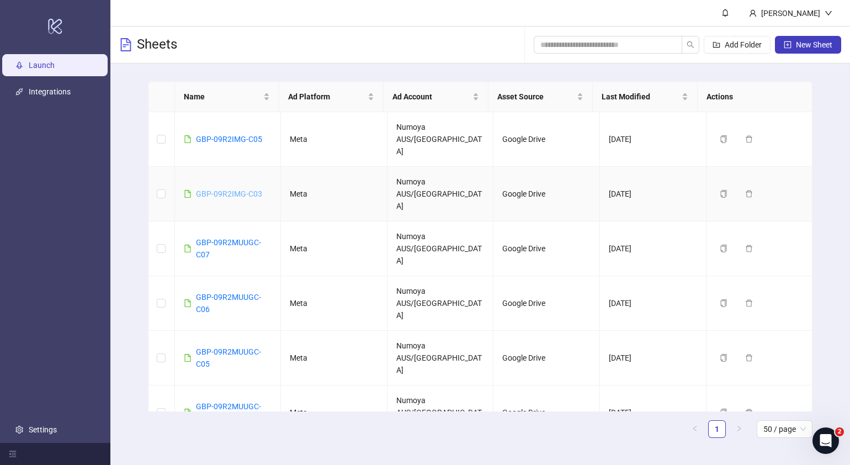
click at [237, 189] on link "GBP-09R2IMG-C03" at bounding box center [229, 193] width 66 height 9
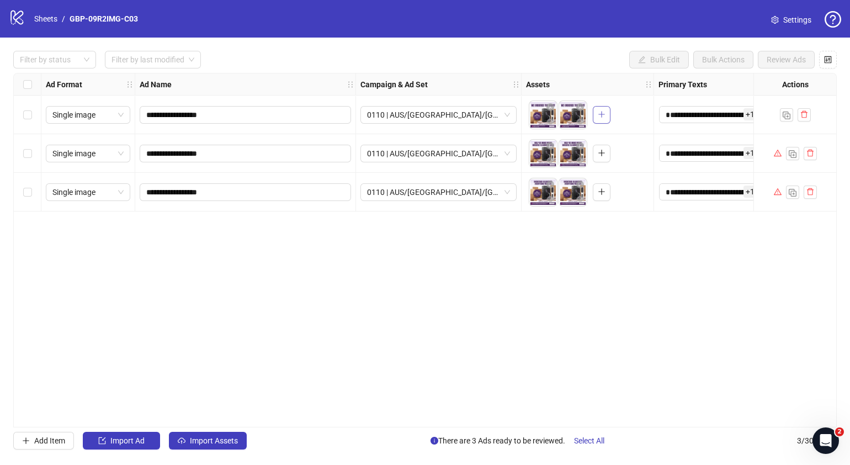
click at [598, 116] on icon "plus" at bounding box center [602, 114] width 8 height 8
click at [46, 14] on link "Sheets" at bounding box center [46, 19] width 28 height 12
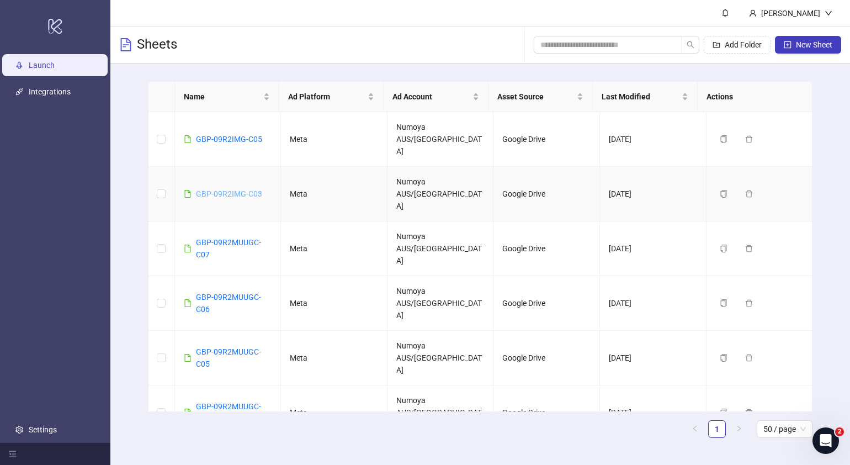
click at [253, 189] on link "GBP-09R2IMG-C03" at bounding box center [229, 193] width 66 height 9
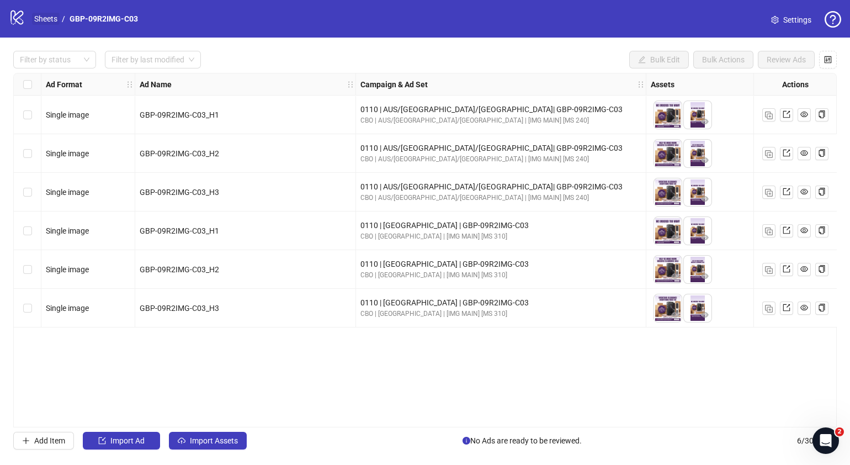
click at [49, 14] on link "Sheets" at bounding box center [46, 19] width 28 height 12
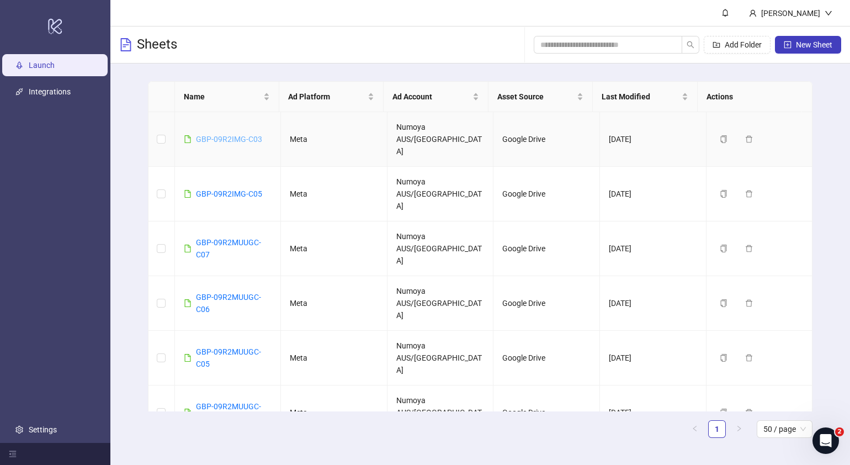
click at [254, 135] on link "GBP-09R2IMG-C03" at bounding box center [229, 139] width 66 height 9
